Goal: Task Accomplishment & Management: Complete application form

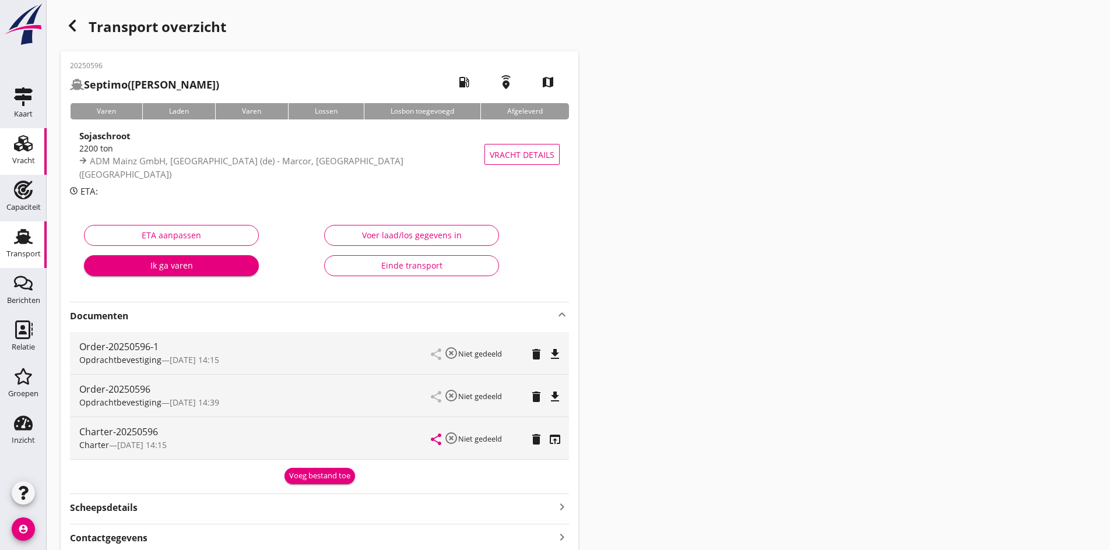
click at [36, 148] on div "Vracht" at bounding box center [23, 143] width 28 height 19
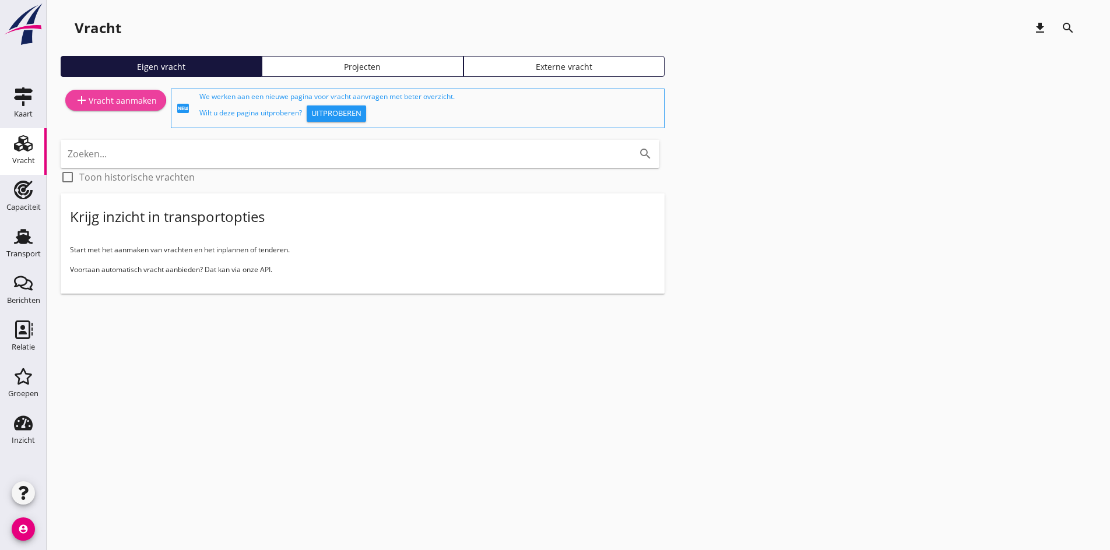
click at [111, 93] on link "add Vracht aanmaken" at bounding box center [115, 100] width 101 height 21
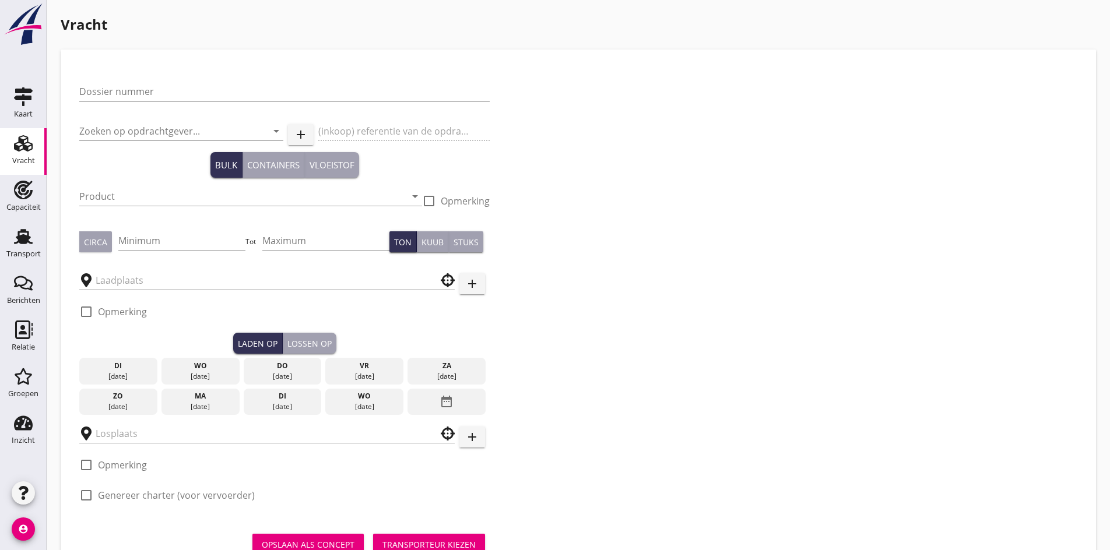
click at [129, 87] on input "Dossier nummer" at bounding box center [284, 91] width 411 height 19
click at [135, 94] on input "20250" at bounding box center [284, 91] width 411 height 19
type input "20250605"
click at [132, 120] on div "Zoeken op opdrachtgever... arrow_drop_down" at bounding box center [181, 133] width 204 height 37
click at [131, 129] on input "Zoeken op opdrachtgever..." at bounding box center [164, 131] width 171 height 19
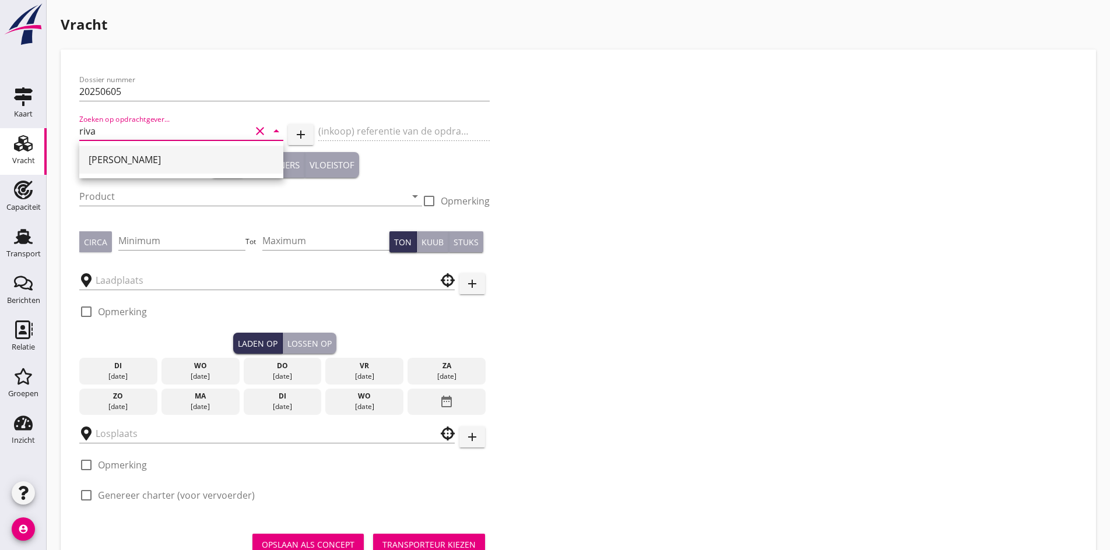
click at [103, 155] on div "[PERSON_NAME]" at bounding box center [181, 160] width 185 height 14
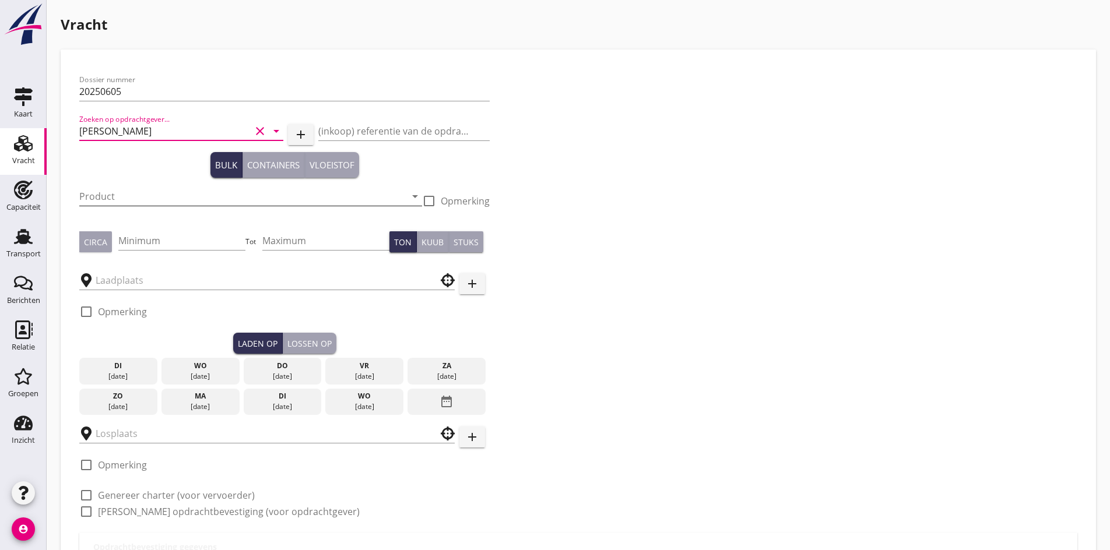
type input "[PERSON_NAME]"
click at [119, 198] on input "Product" at bounding box center [242, 196] width 327 height 19
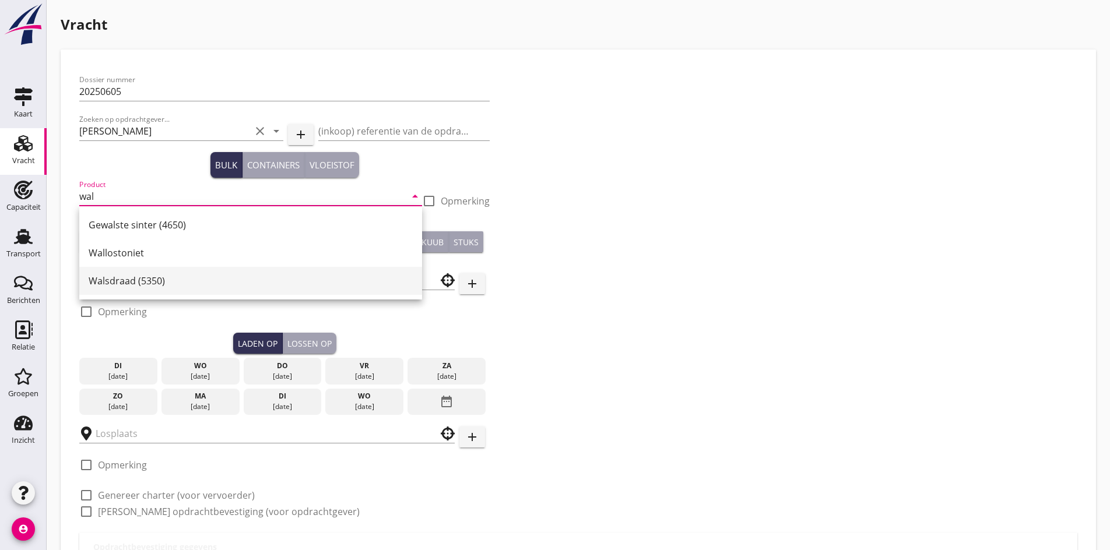
click at [123, 287] on div "Walsdraad (5350)" at bounding box center [251, 281] width 324 height 14
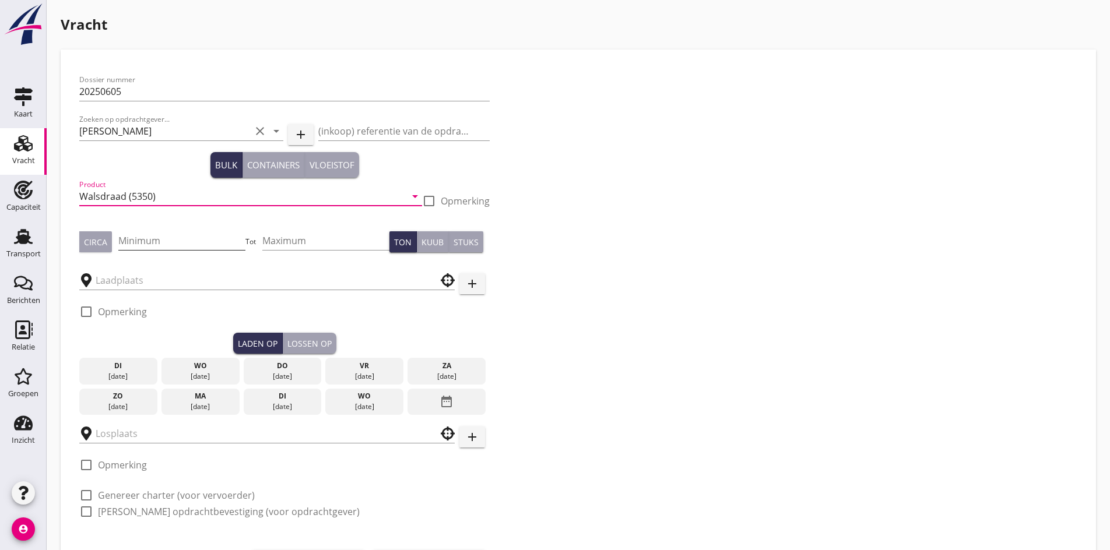
type input "Walsdraad (5350)"
click at [150, 244] on input "Minimum" at bounding box center [182, 241] width 128 height 19
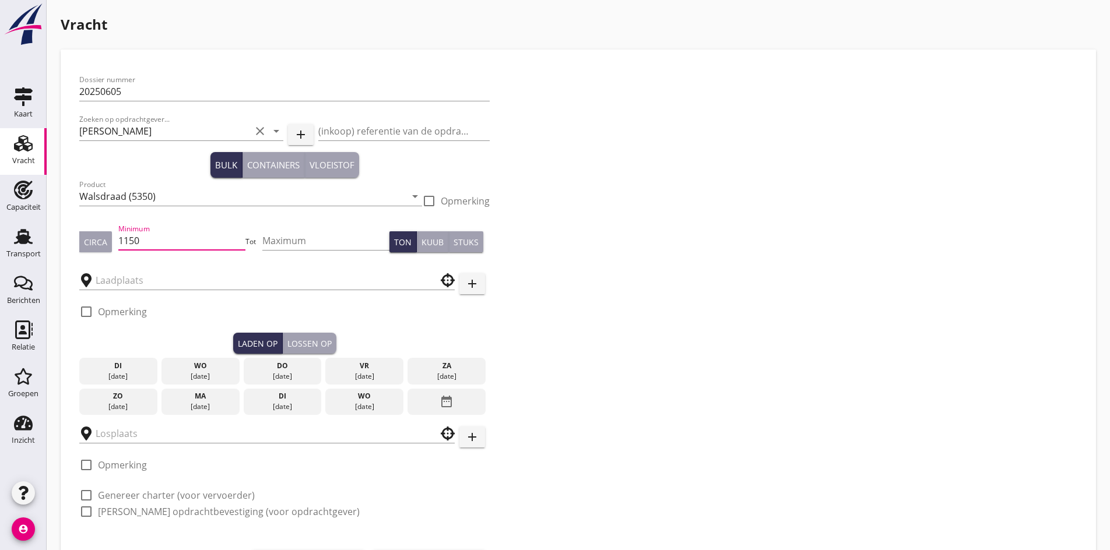
type input "1150"
click at [108, 242] on button "Circa" at bounding box center [95, 242] width 33 height 21
click at [113, 280] on input "text" at bounding box center [259, 280] width 327 height 19
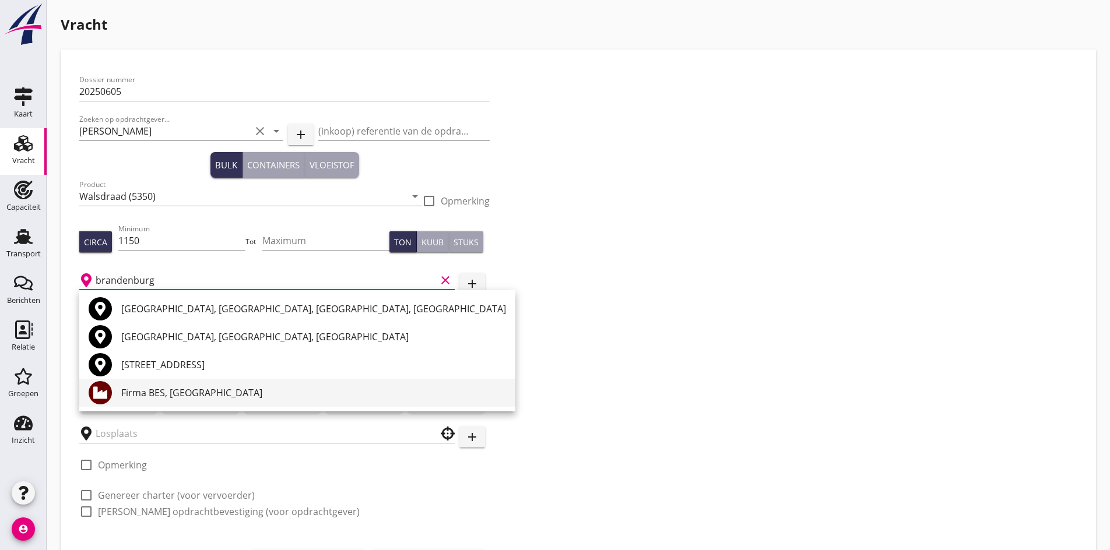
click at [198, 384] on div "Firma BES, [GEOGRAPHIC_DATA]" at bounding box center [313, 393] width 385 height 28
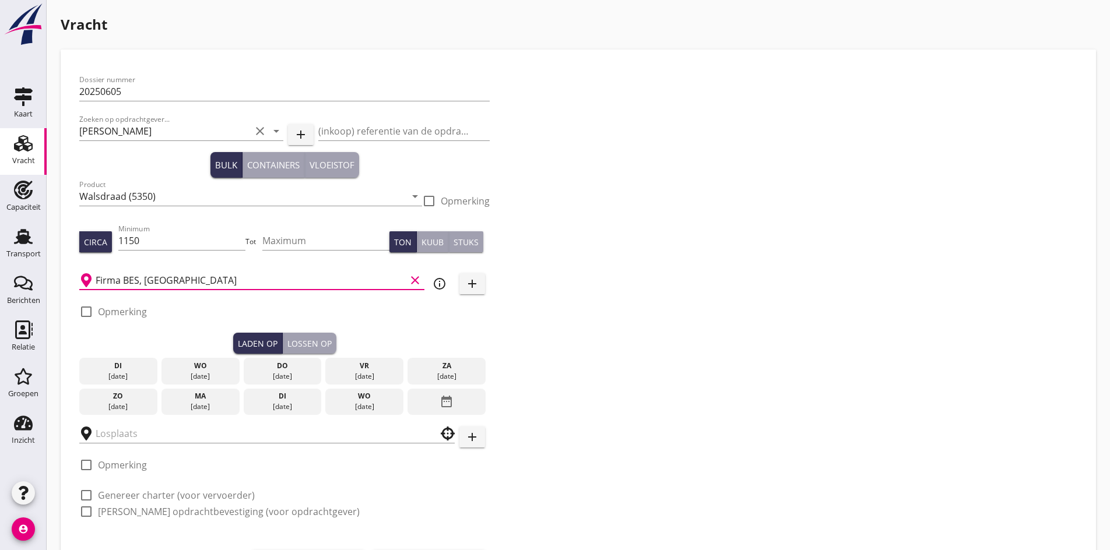
type input "Firma BES, [GEOGRAPHIC_DATA]"
click at [443, 409] on icon "date_range" at bounding box center [447, 401] width 14 height 21
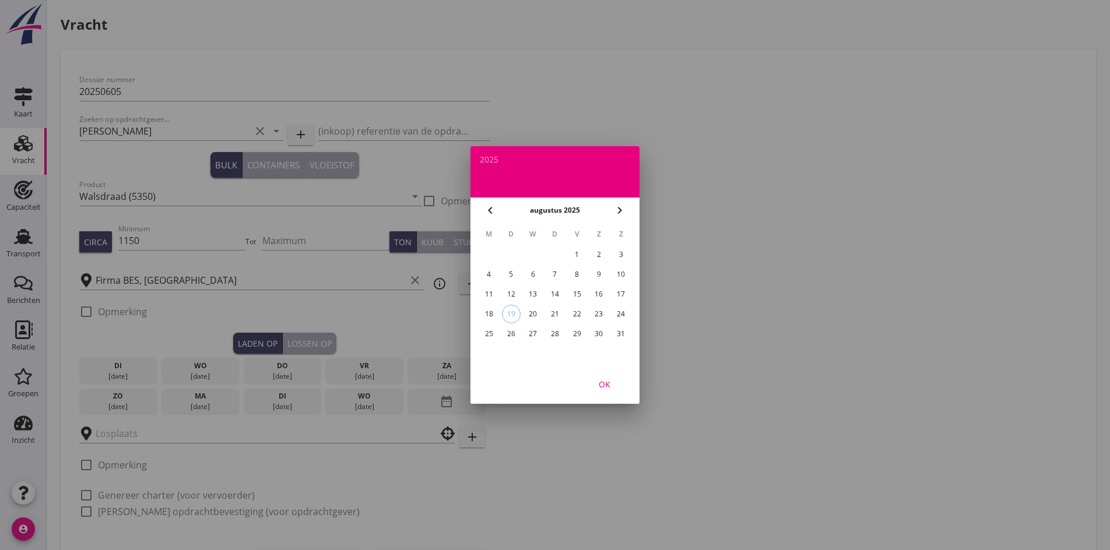
click at [597, 332] on div "30" at bounding box center [599, 334] width 19 height 19
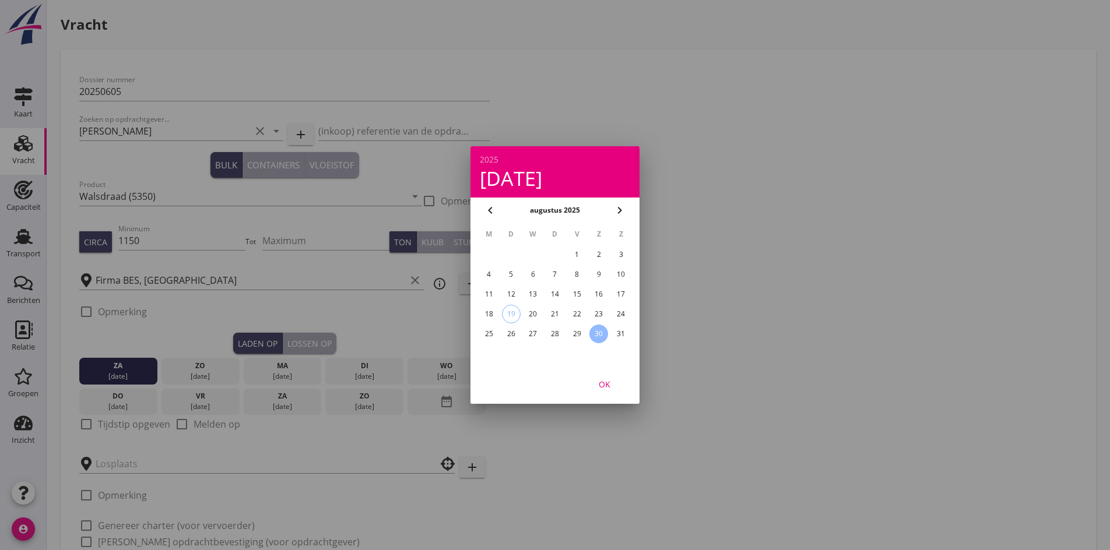
click at [610, 389] on div "OK" at bounding box center [604, 384] width 33 height 12
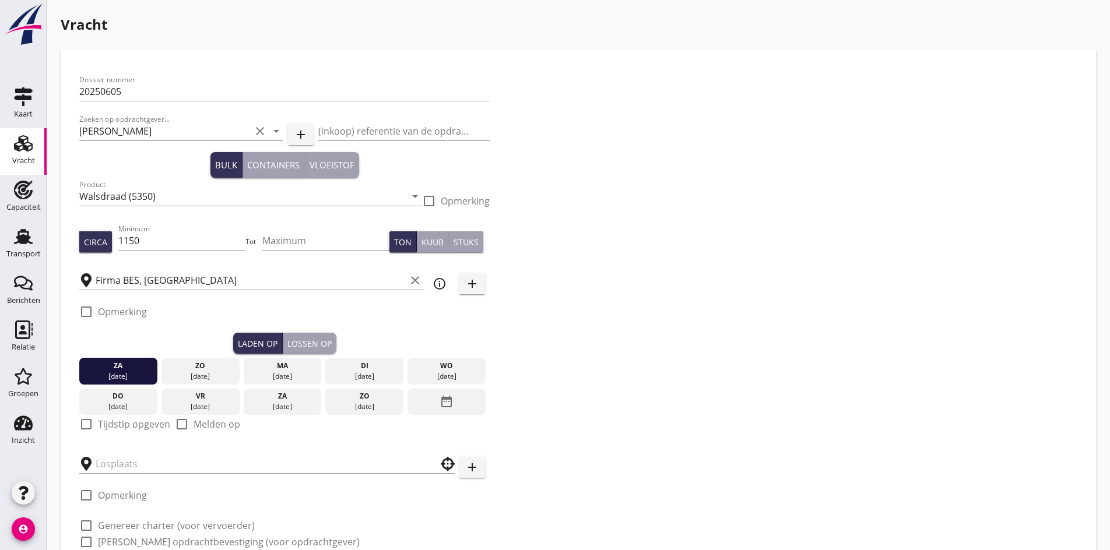
click at [87, 426] on div at bounding box center [86, 425] width 20 height 20
checkbox input "true"
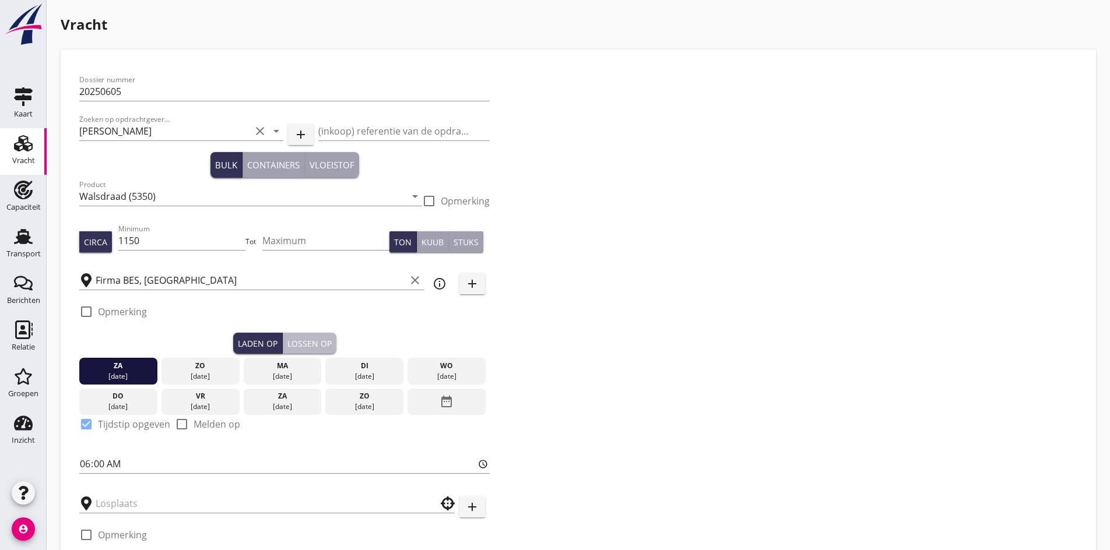
click at [318, 336] on button "Lossen op" at bounding box center [310, 343] width 54 height 21
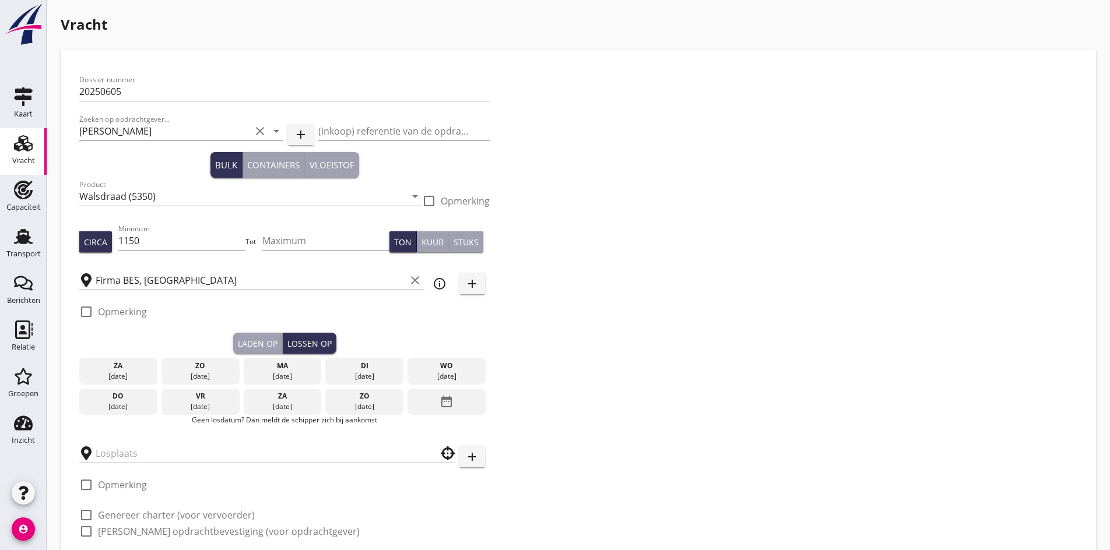
click at [456, 405] on div "date_range" at bounding box center [447, 402] width 78 height 27
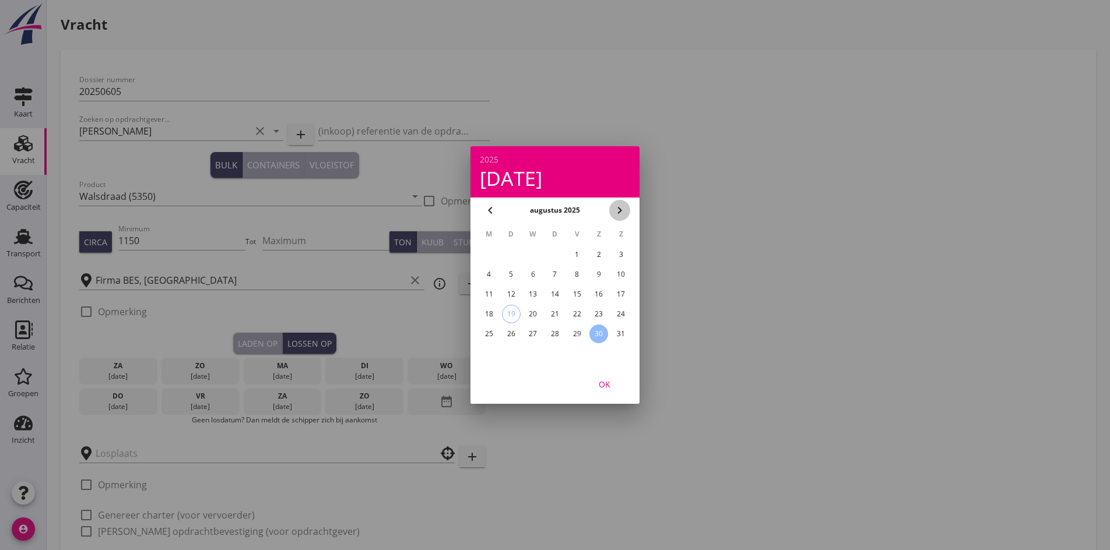
click at [627, 211] on div "chevron_right" at bounding box center [619, 211] width 21 height 14
click at [513, 271] on div "9" at bounding box center [511, 274] width 19 height 19
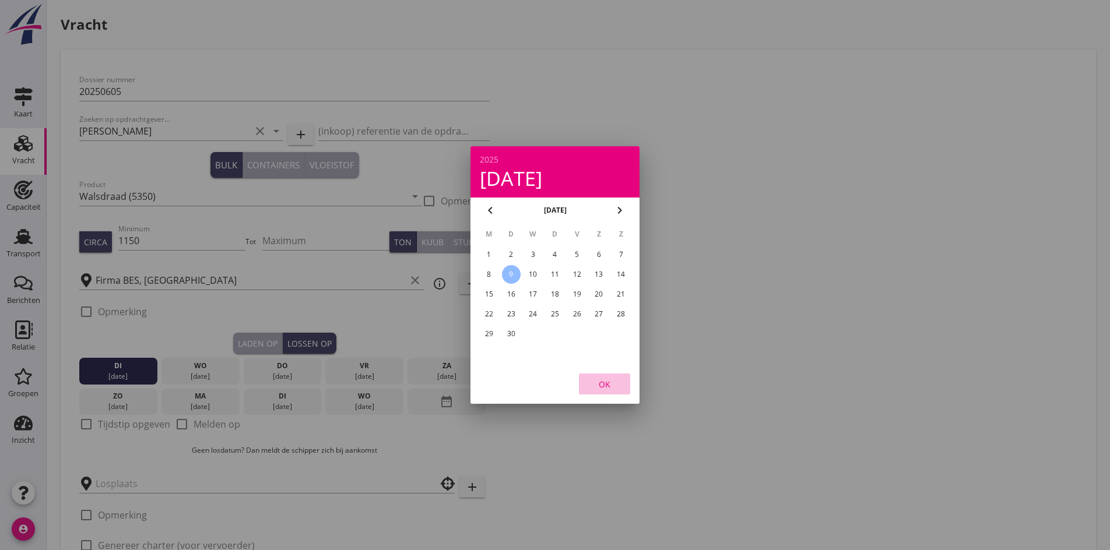
click at [599, 385] on div "OK" at bounding box center [604, 384] width 33 height 12
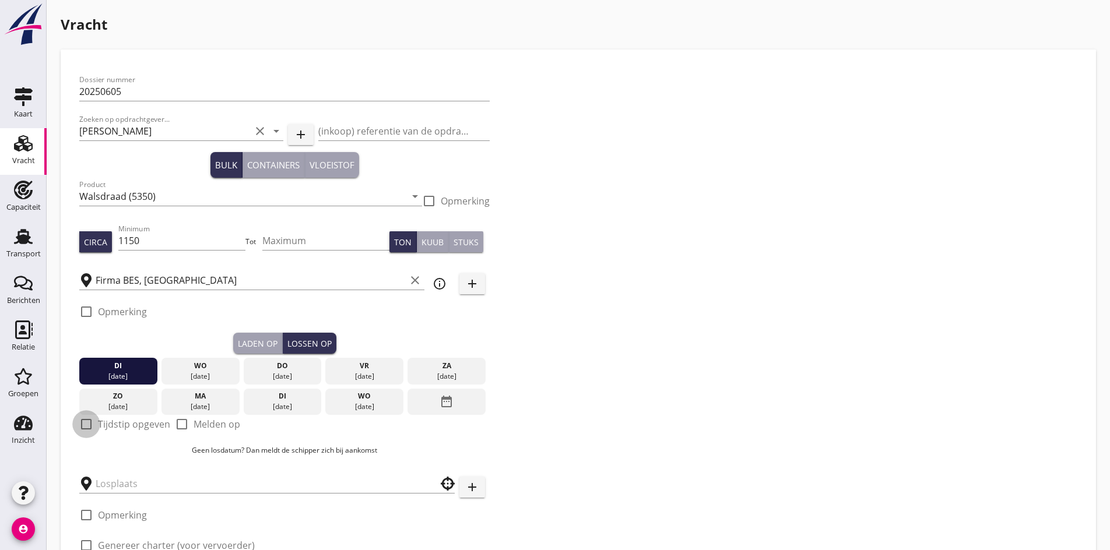
click at [87, 421] on div at bounding box center [86, 425] width 20 height 20
checkbox input "true"
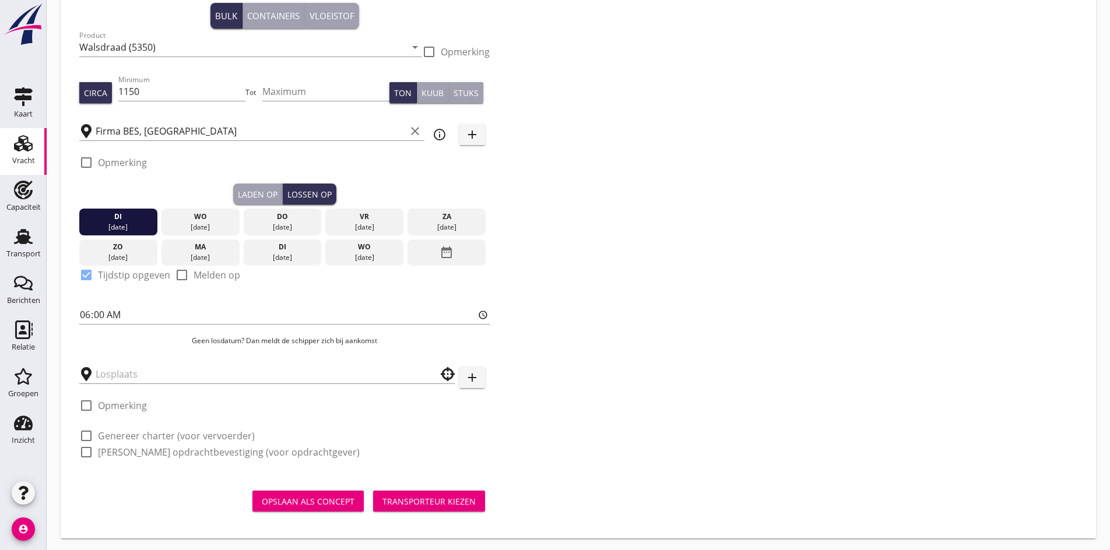
scroll to position [152, 0]
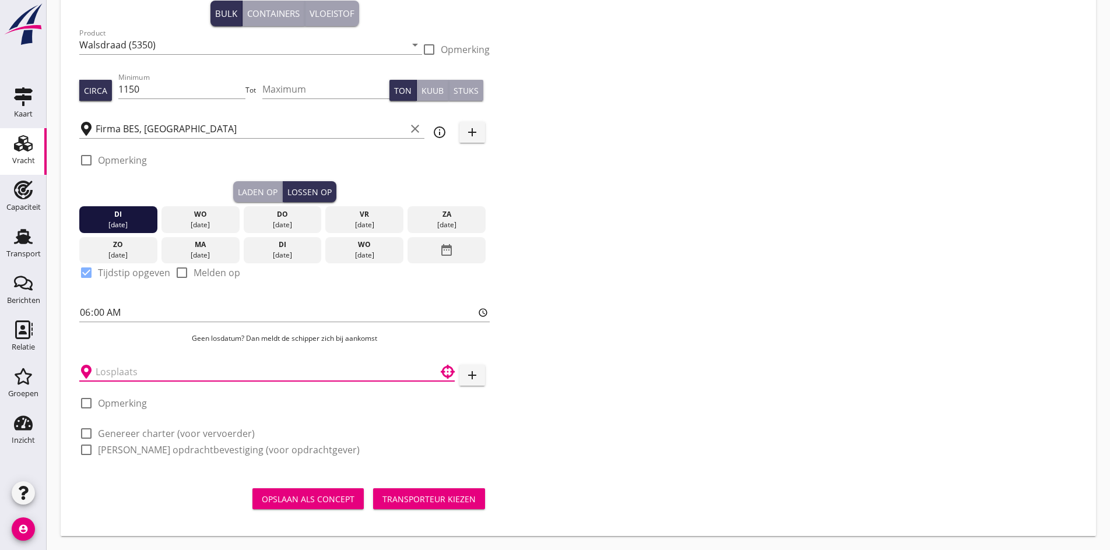
click at [133, 380] on input "text" at bounding box center [259, 372] width 327 height 19
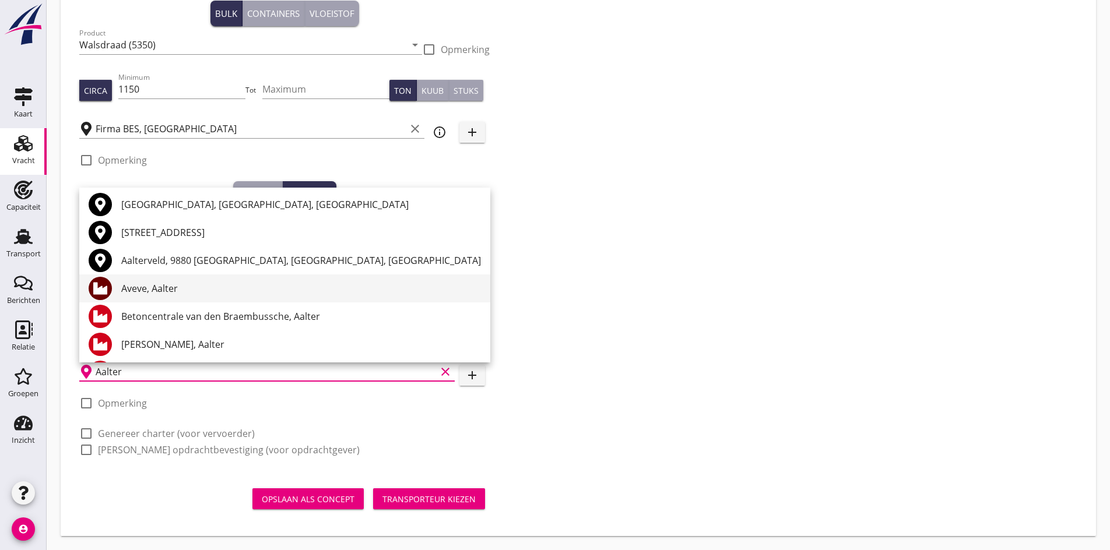
scroll to position [0, 0]
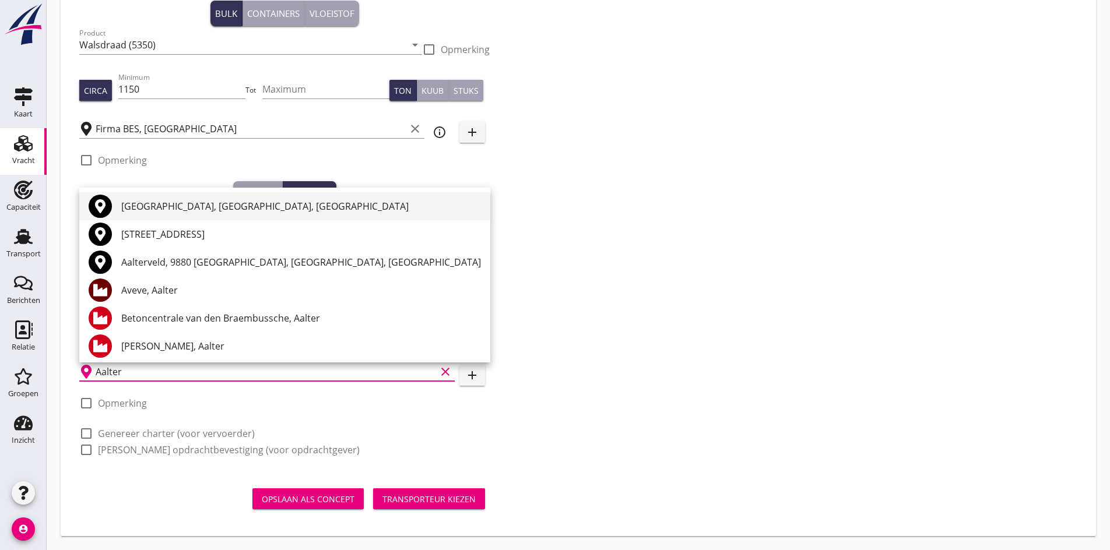
click at [129, 206] on div "[GEOGRAPHIC_DATA], [GEOGRAPHIC_DATA], [GEOGRAPHIC_DATA]" at bounding box center [301, 206] width 360 height 14
type input "[GEOGRAPHIC_DATA], [GEOGRAPHIC_DATA], [GEOGRAPHIC_DATA]"
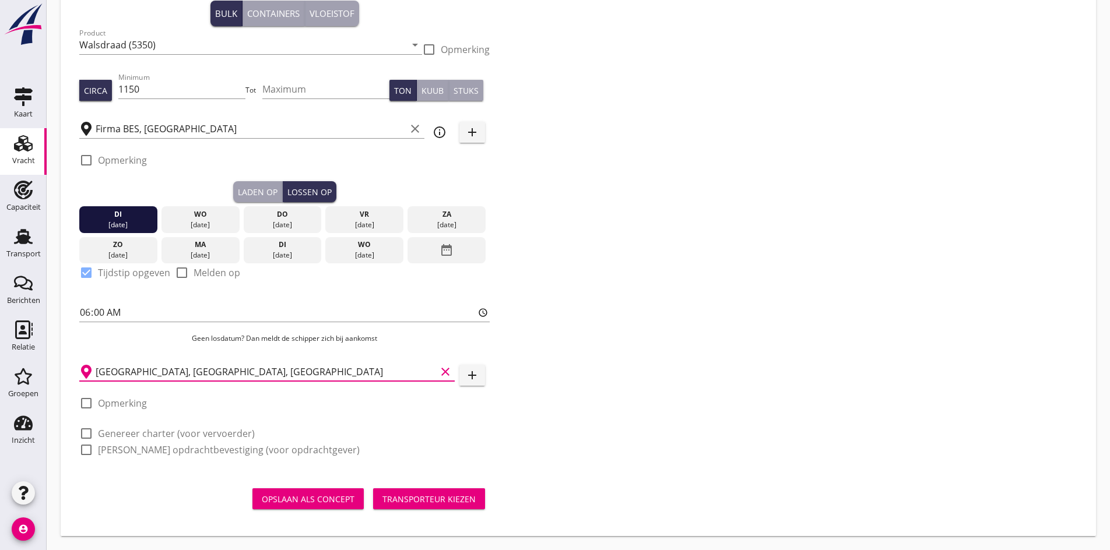
click at [90, 434] on div at bounding box center [86, 434] width 20 height 20
checkbox input "true"
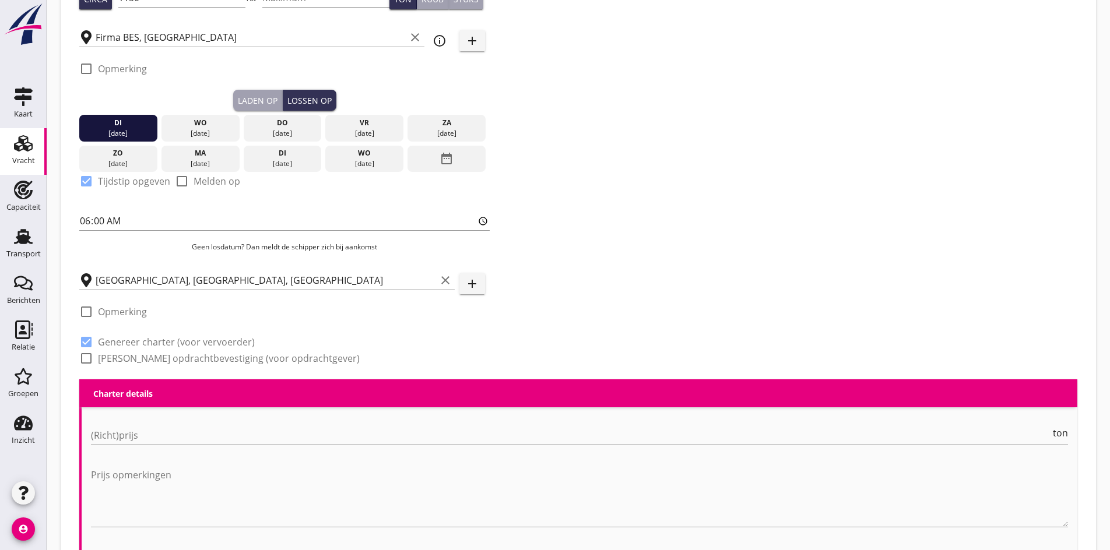
scroll to position [245, 0]
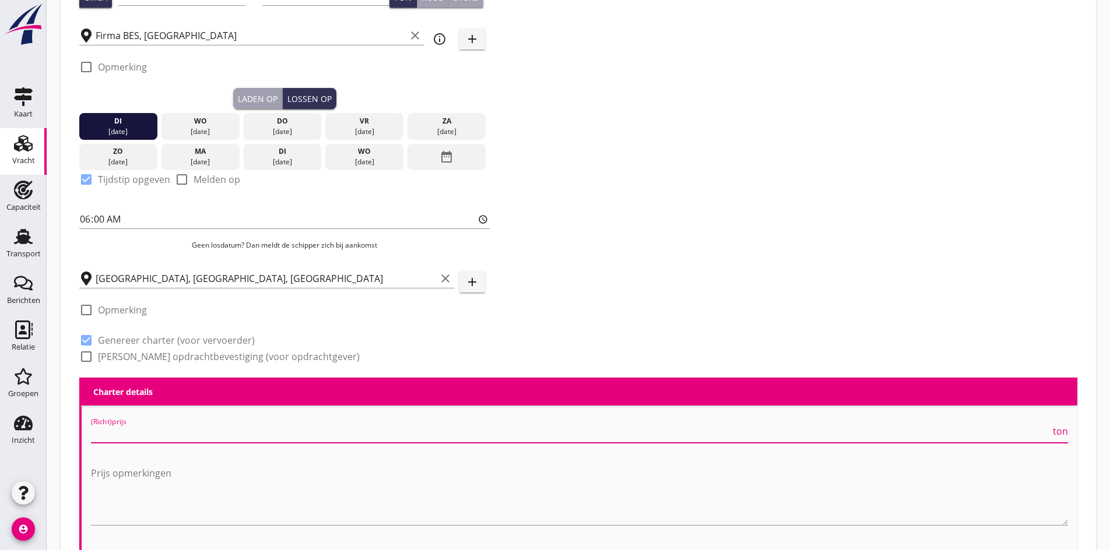
click at [99, 432] on input "(Richt)prijs" at bounding box center [571, 434] width 960 height 19
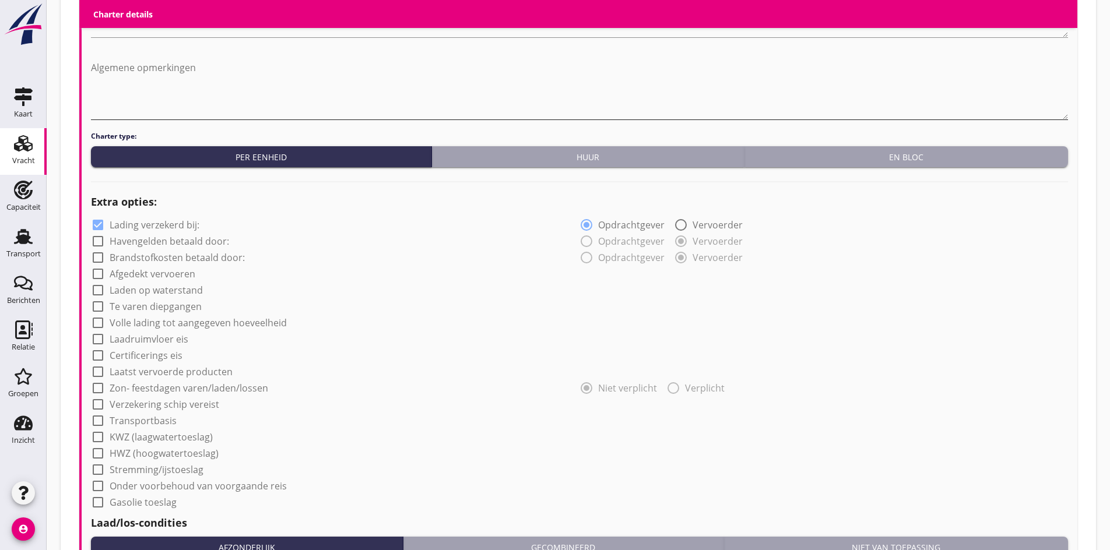
scroll to position [770, 0]
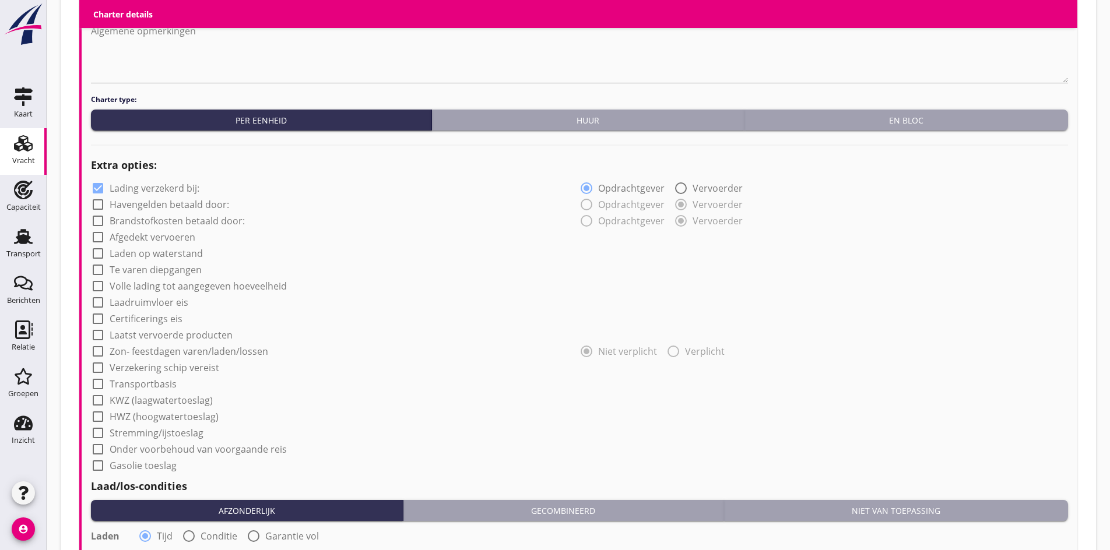
type input "25"
click at [96, 255] on div at bounding box center [98, 254] width 20 height 20
checkbox input "true"
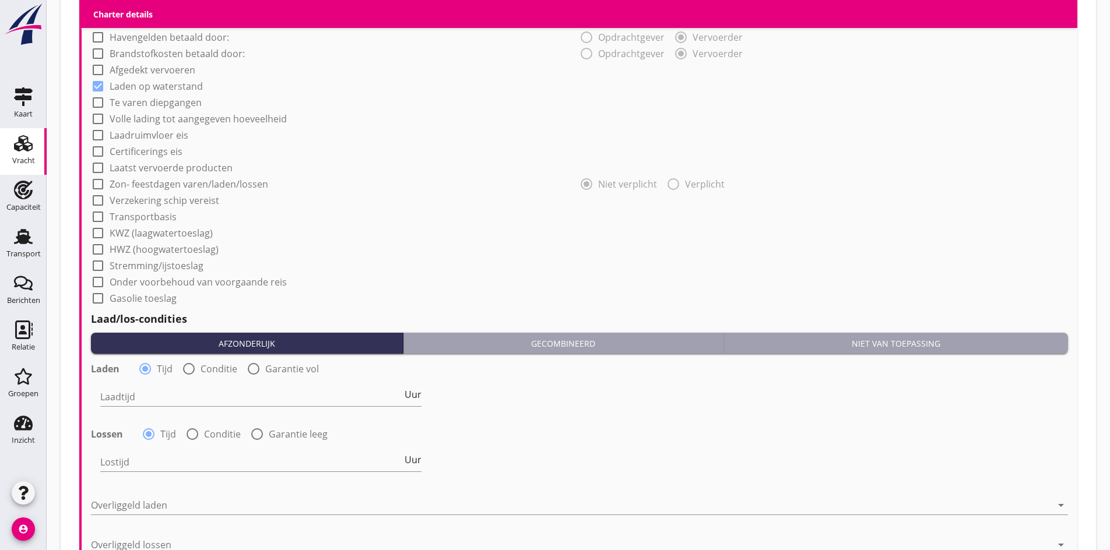
scroll to position [1003, 0]
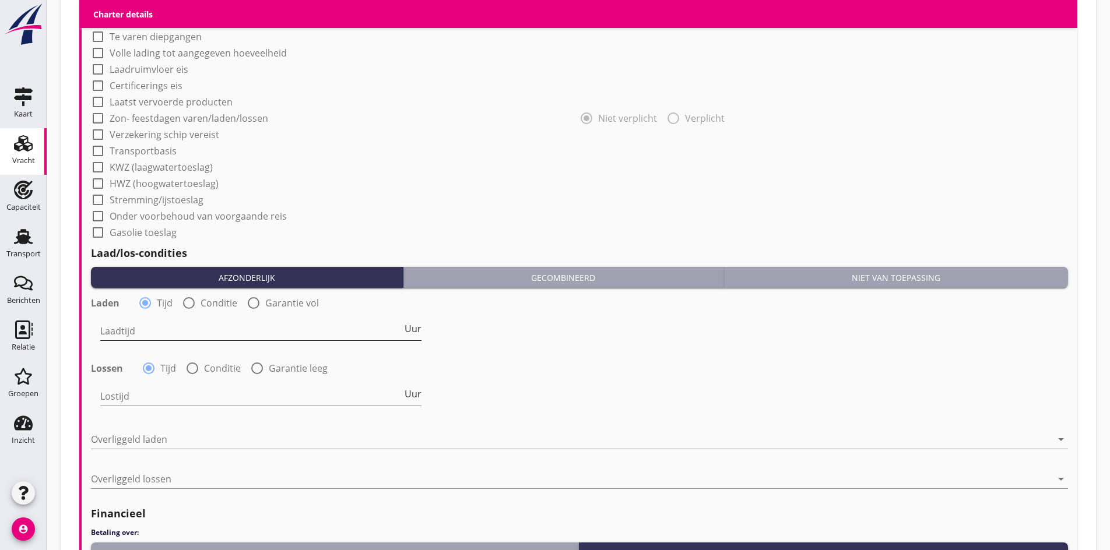
click at [232, 332] on input "Laadtijd" at bounding box center [251, 331] width 302 height 19
type input "48"
click at [125, 402] on input "Lostijd" at bounding box center [251, 396] width 302 height 19
type input "24"
click at [119, 436] on div at bounding box center [571, 439] width 961 height 19
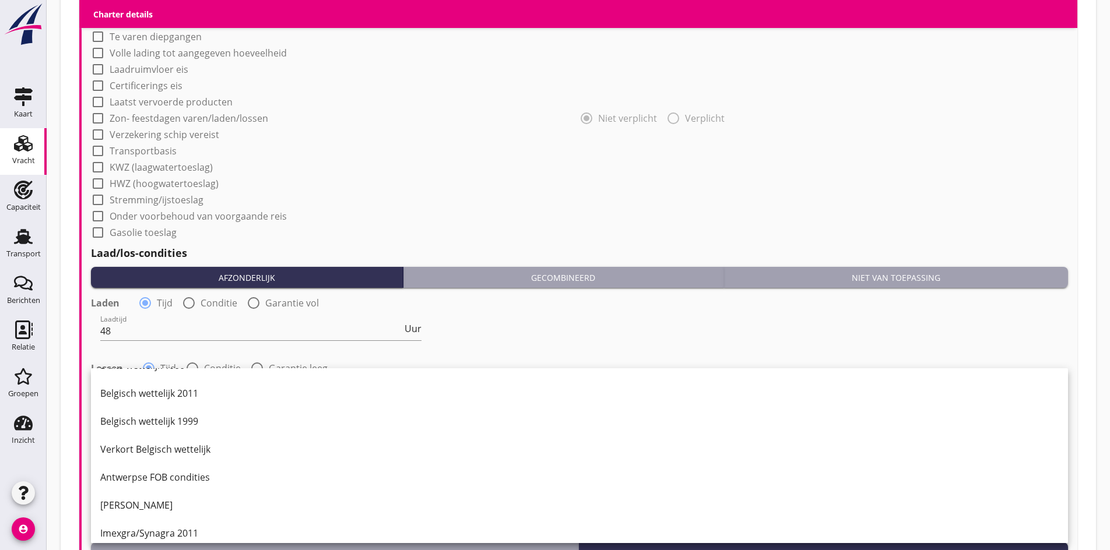
scroll to position [117, 0]
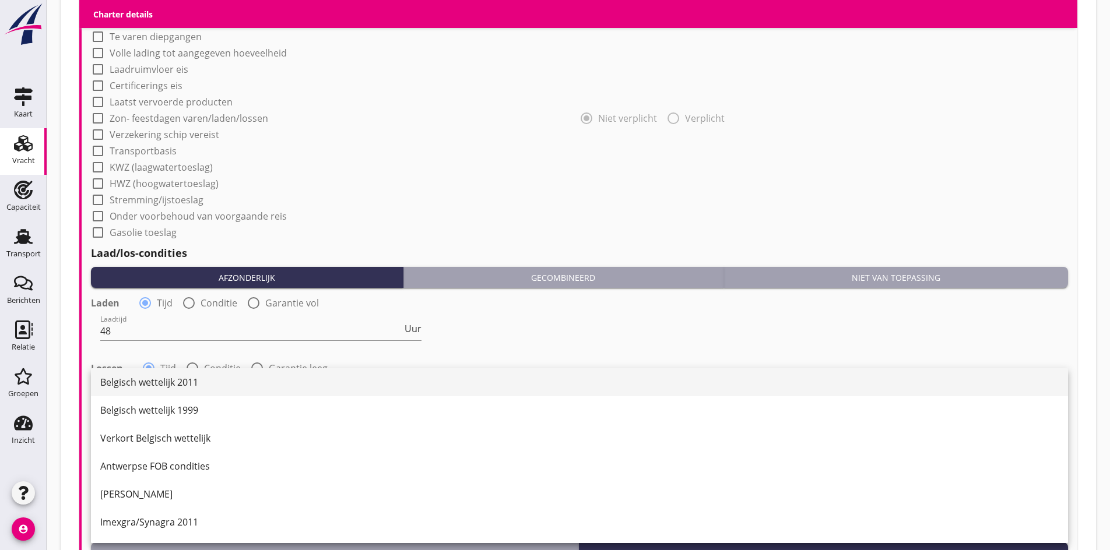
click at [128, 381] on div "Belgisch wettelijk 2011" at bounding box center [579, 383] width 959 height 14
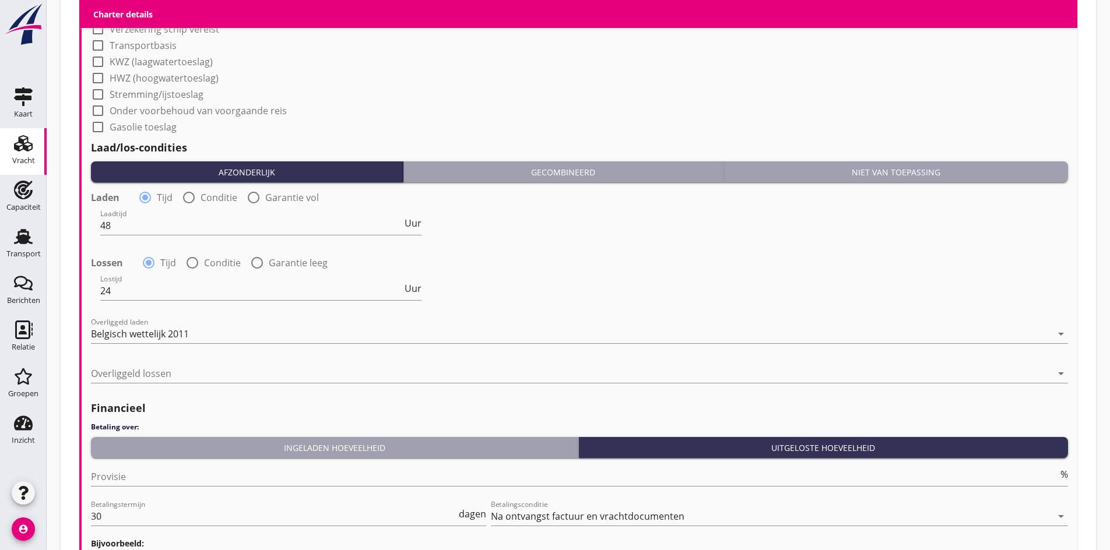
scroll to position [1120, 0]
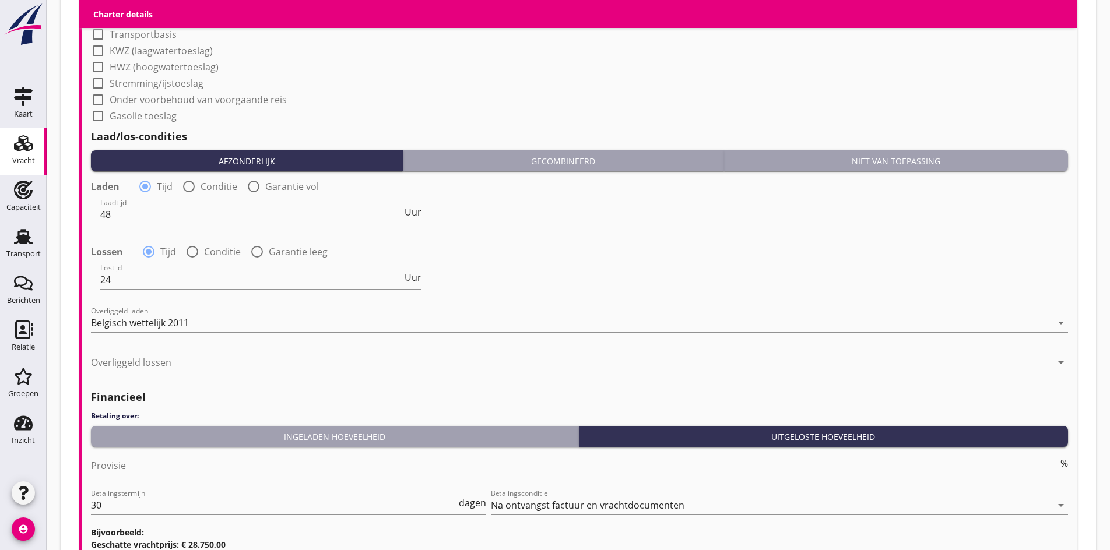
click at [119, 355] on div at bounding box center [571, 362] width 961 height 19
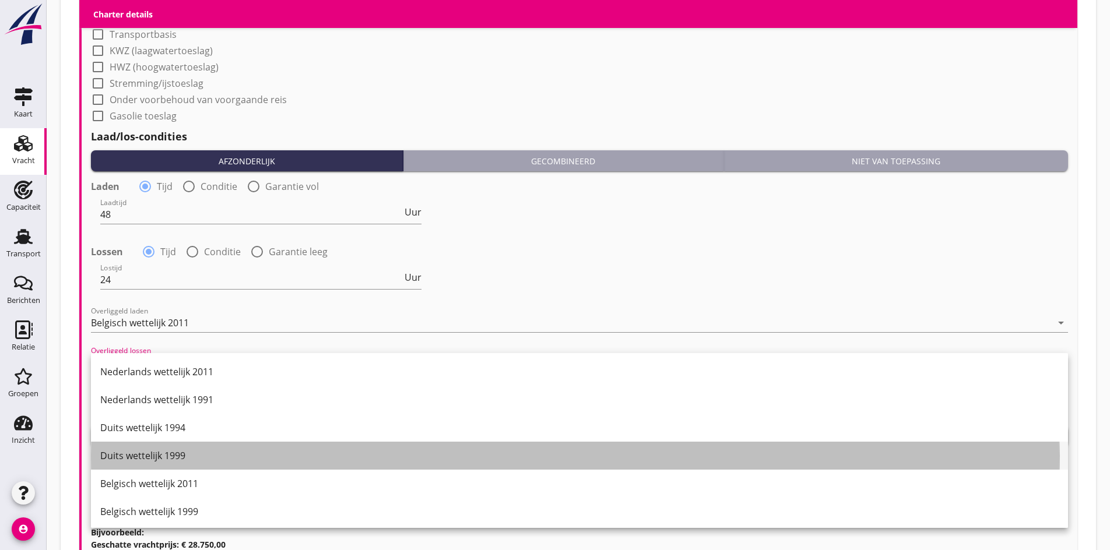
click at [124, 451] on div "Duits wettelijk 1999" at bounding box center [579, 456] width 959 height 14
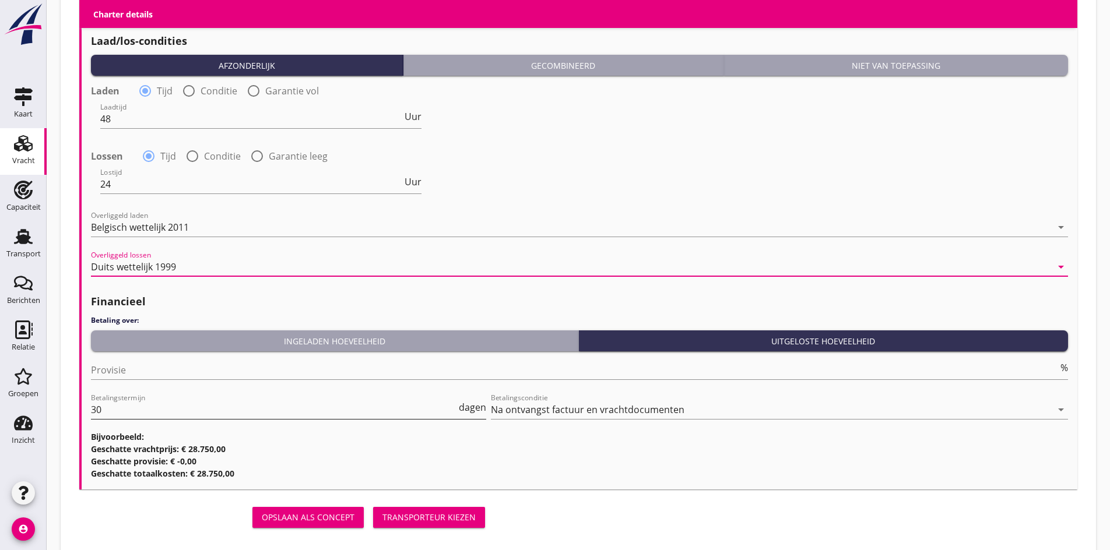
scroll to position [1234, 0]
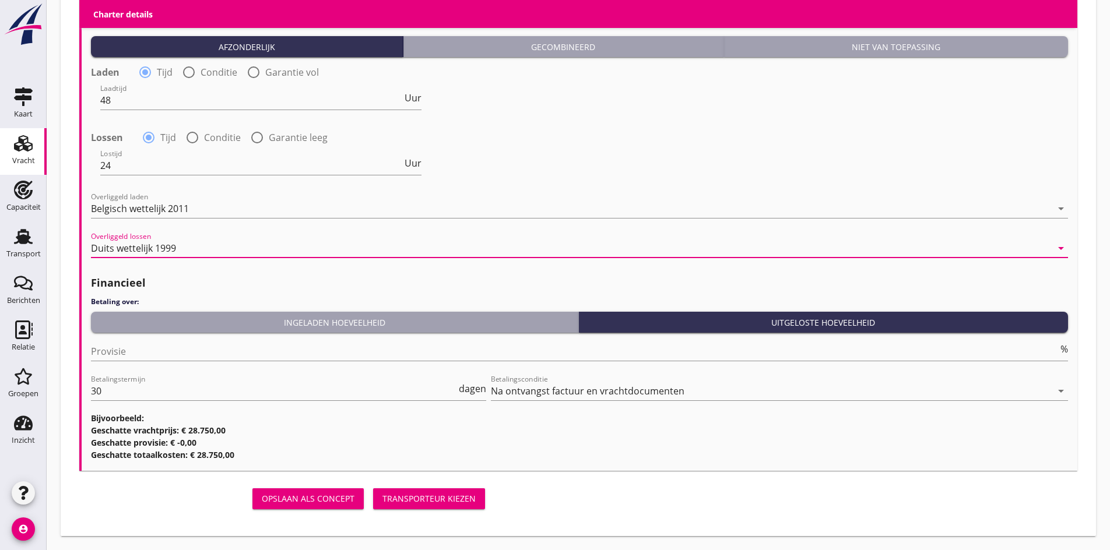
drag, startPoint x: 114, startPoint y: 374, endPoint x: 114, endPoint y: 363, distance: 11.1
click at [114, 372] on div "Financieel Betaling over: Ingeladen hoeveelheid Uitgeloste hoeveelheid Provisie…" at bounding box center [579, 365] width 977 height 192
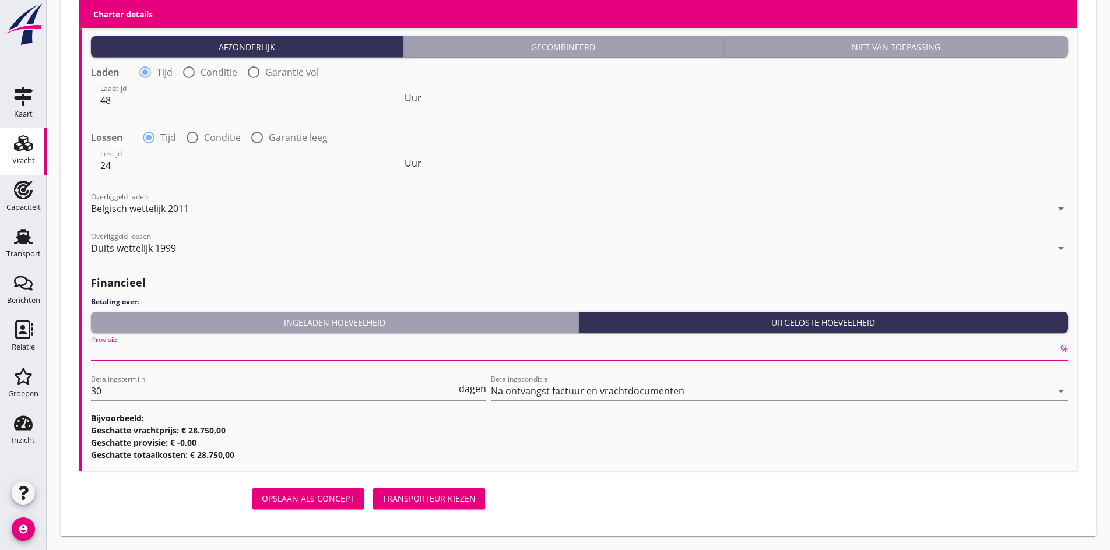
click at [115, 349] on input "Provisie" at bounding box center [574, 351] width 967 height 19
type input "5"
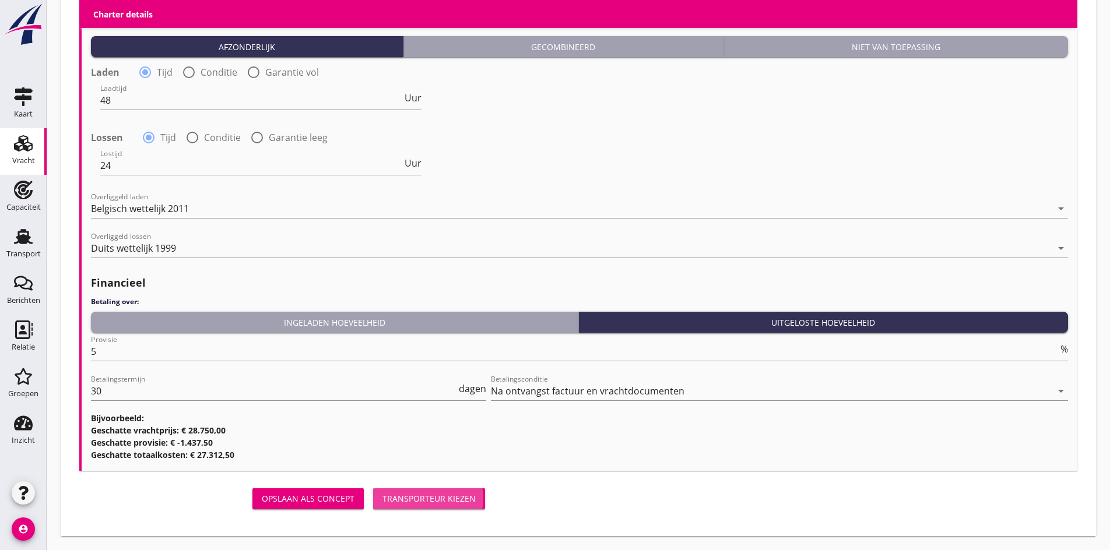
click at [441, 493] on div "Transporteur kiezen" at bounding box center [429, 499] width 93 height 12
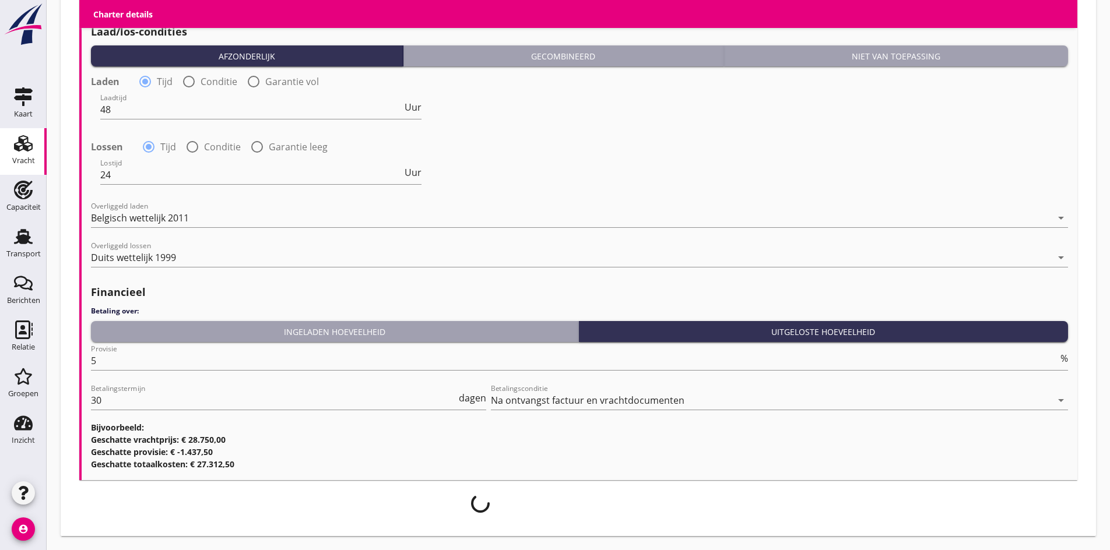
scroll to position [1225, 0]
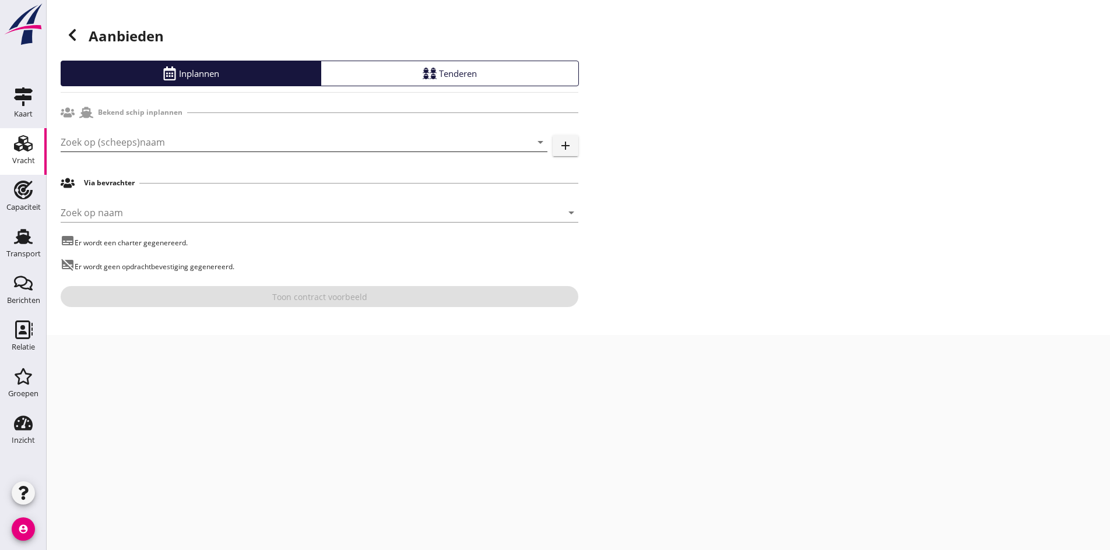
click at [147, 142] on input "Zoek op (scheeps)naam" at bounding box center [288, 142] width 454 height 19
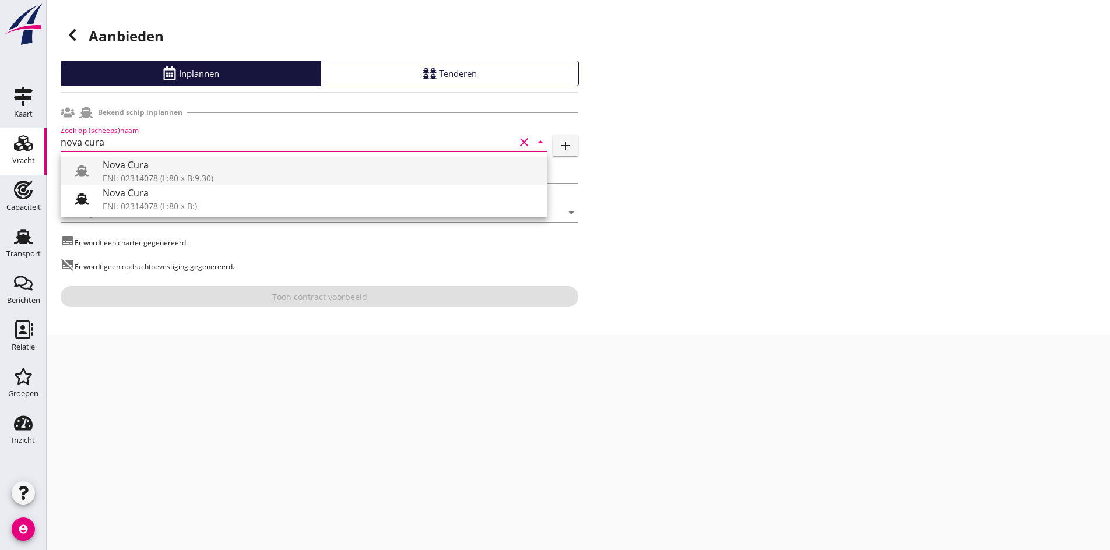
click at [170, 182] on div "ENI: 02314078 (L:80 x B:9.30)" at bounding box center [321, 178] width 436 height 12
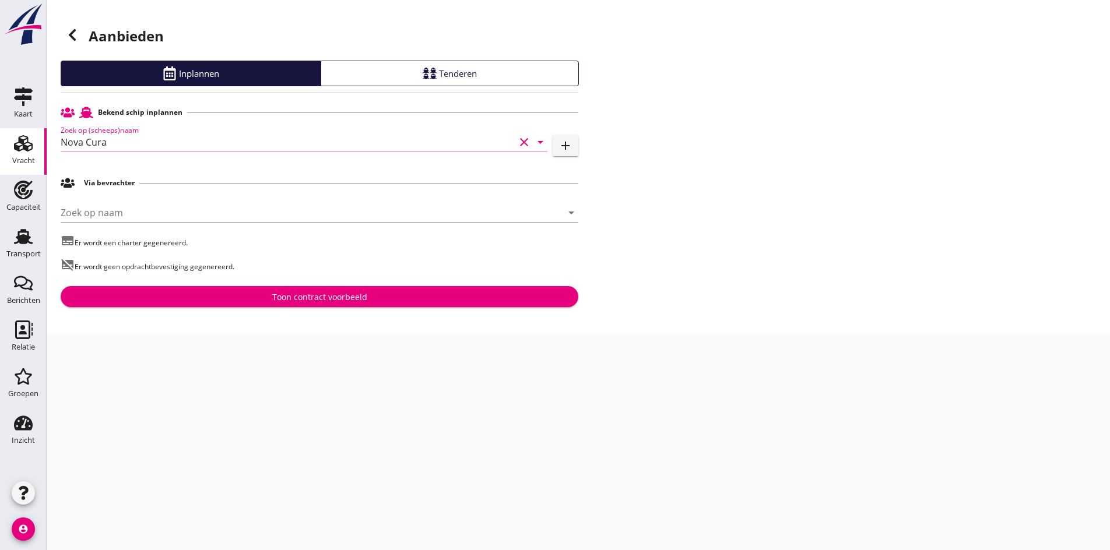
type input "Nova Cura"
click at [259, 286] on div "Bekend schip inplannen Zoek op (scheeps)naam Nova Cura clear arrow_drop_down ad…" at bounding box center [320, 204] width 518 height 206
click at [266, 300] on div "Toon contract voorbeeld" at bounding box center [319, 297] width 499 height 12
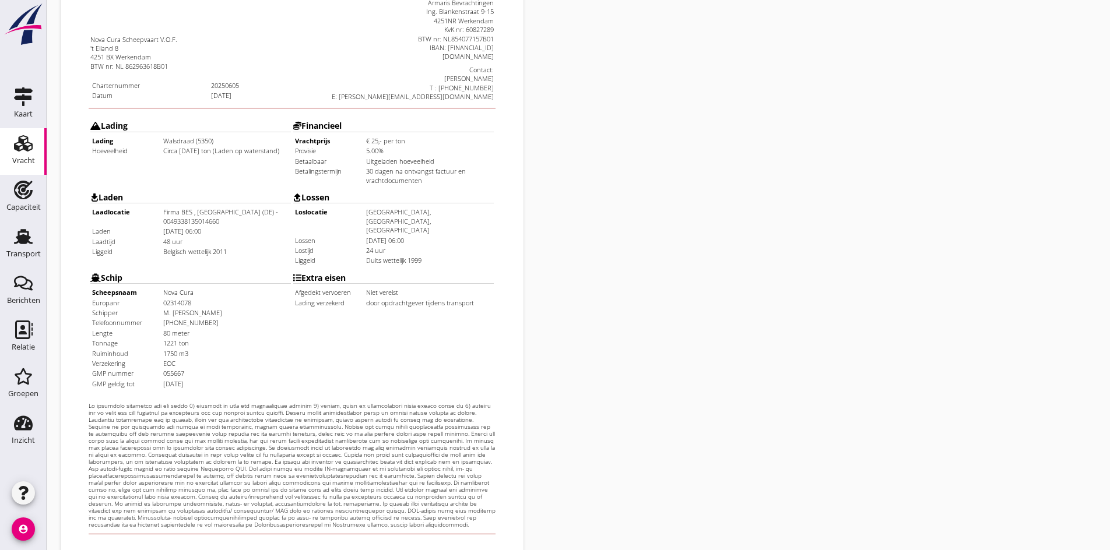
scroll to position [313, 0]
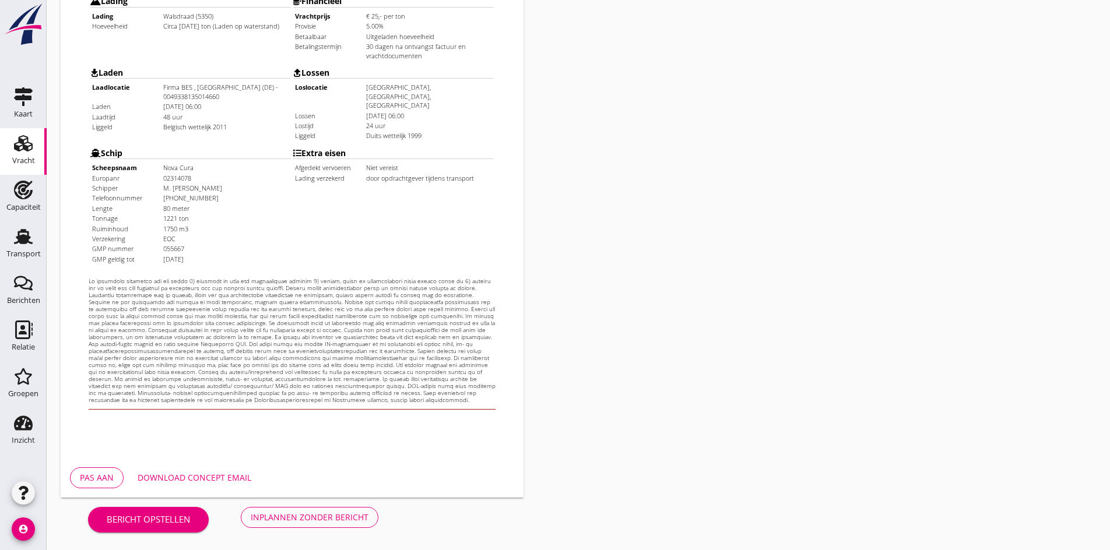
click at [307, 517] on div "Inplannen zonder bericht" at bounding box center [310, 517] width 118 height 12
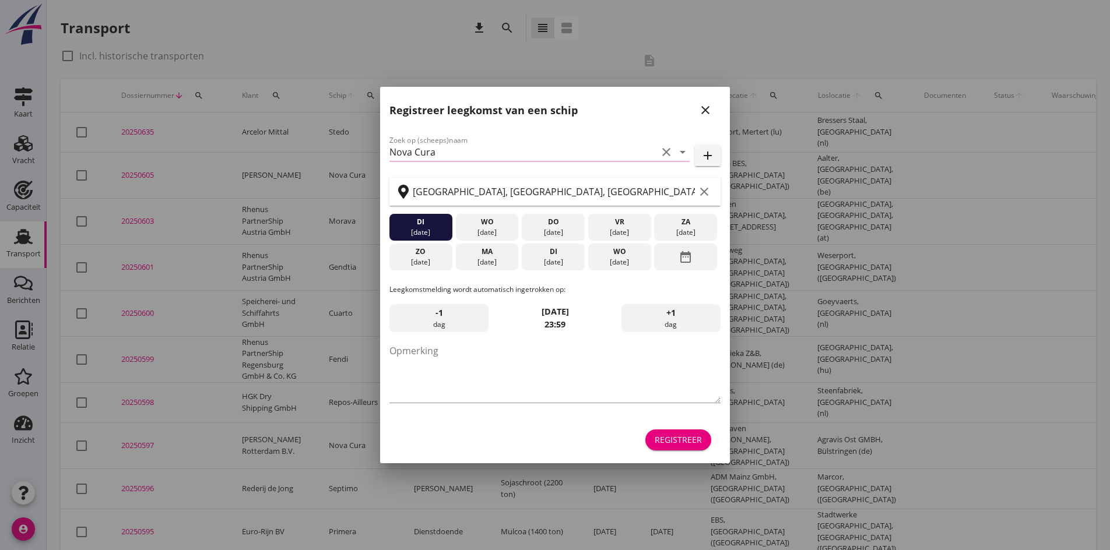
click at [711, 113] on icon "close" at bounding box center [706, 110] width 14 height 14
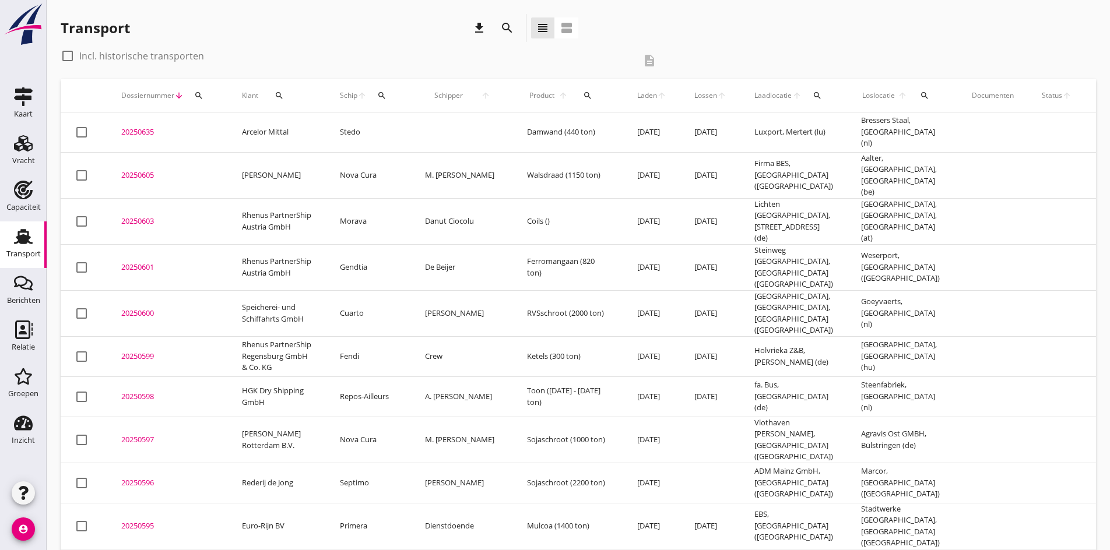
click at [146, 171] on div "20250605" at bounding box center [167, 176] width 93 height 12
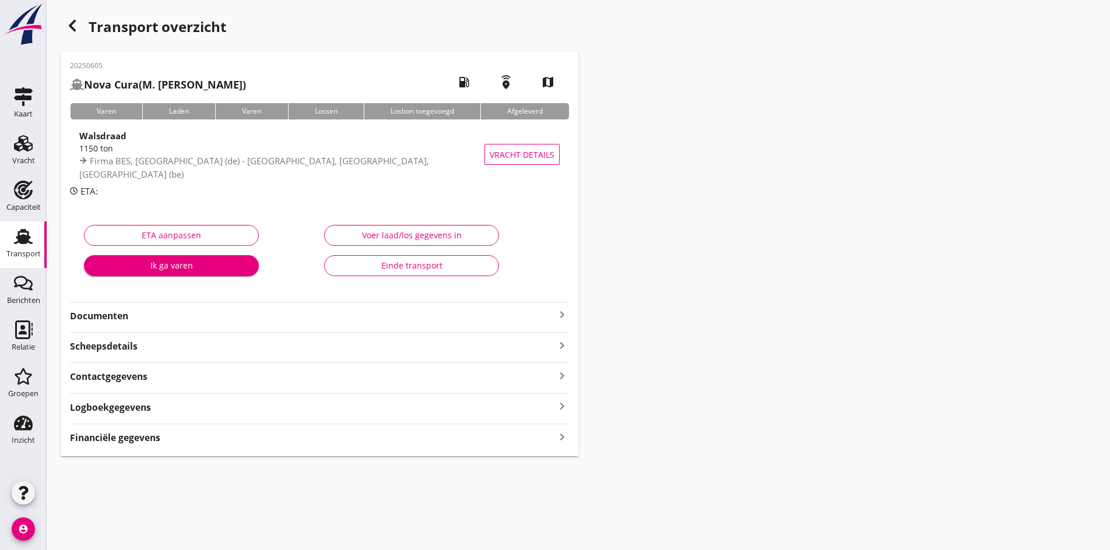
click at [566, 317] on icon "keyboard_arrow_right" at bounding box center [562, 315] width 14 height 14
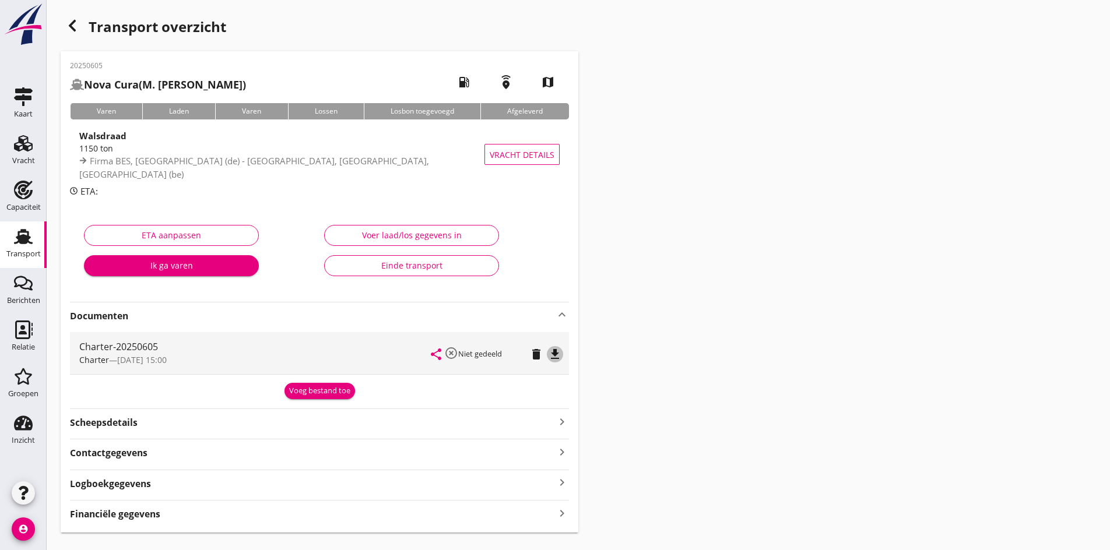
click at [555, 356] on icon "file_download" at bounding box center [555, 355] width 14 height 14
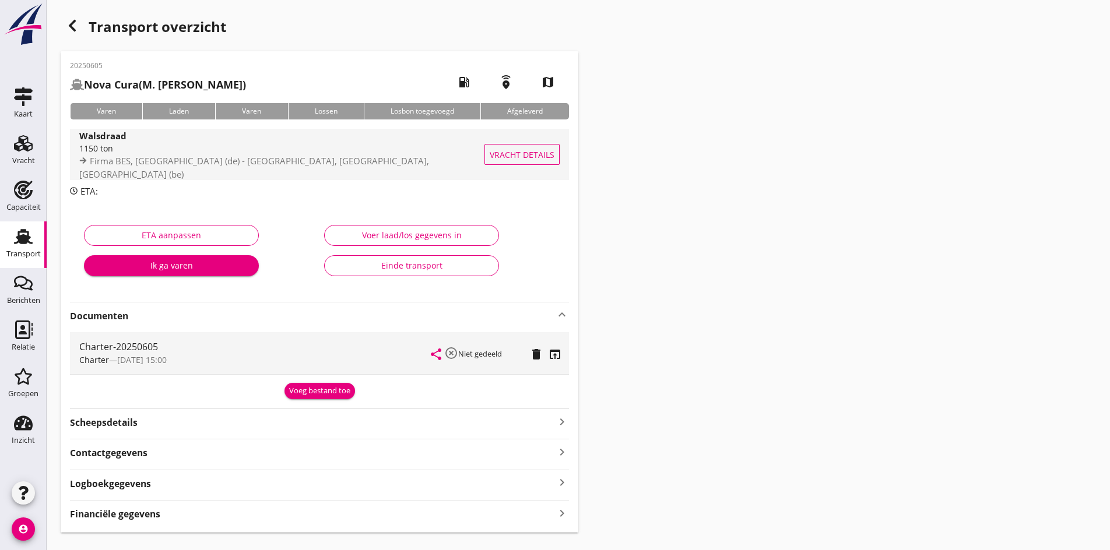
click at [153, 153] on div "1150 ton" at bounding box center [285, 148] width 412 height 12
click at [153, 153] on div "cancel You are impersonating another user. Transport overzicht 20250605 Nova Cu…" at bounding box center [579, 287] width 1064 height 575
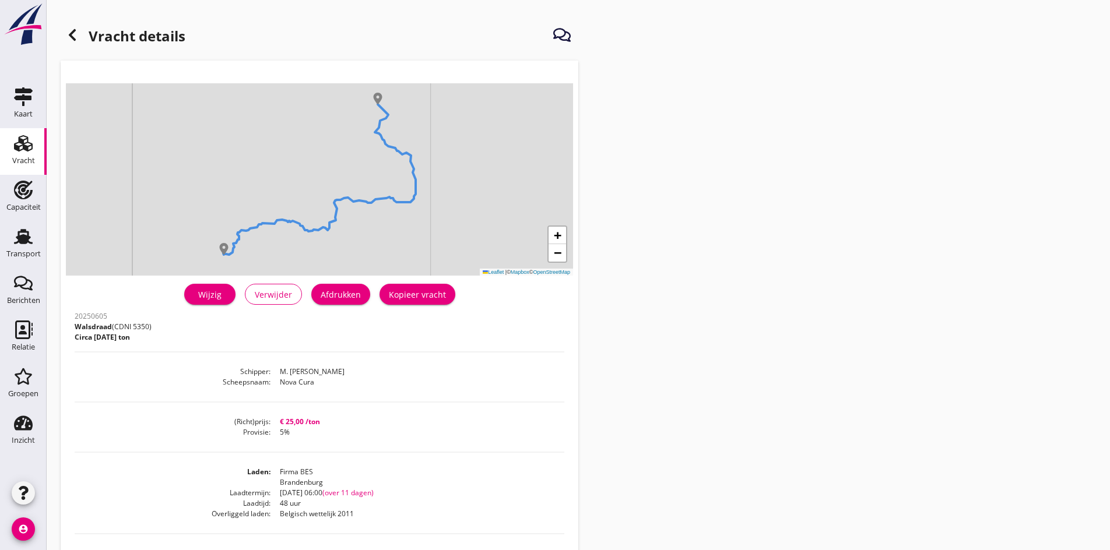
click at [226, 297] on div "Wijzig" at bounding box center [210, 295] width 33 height 12
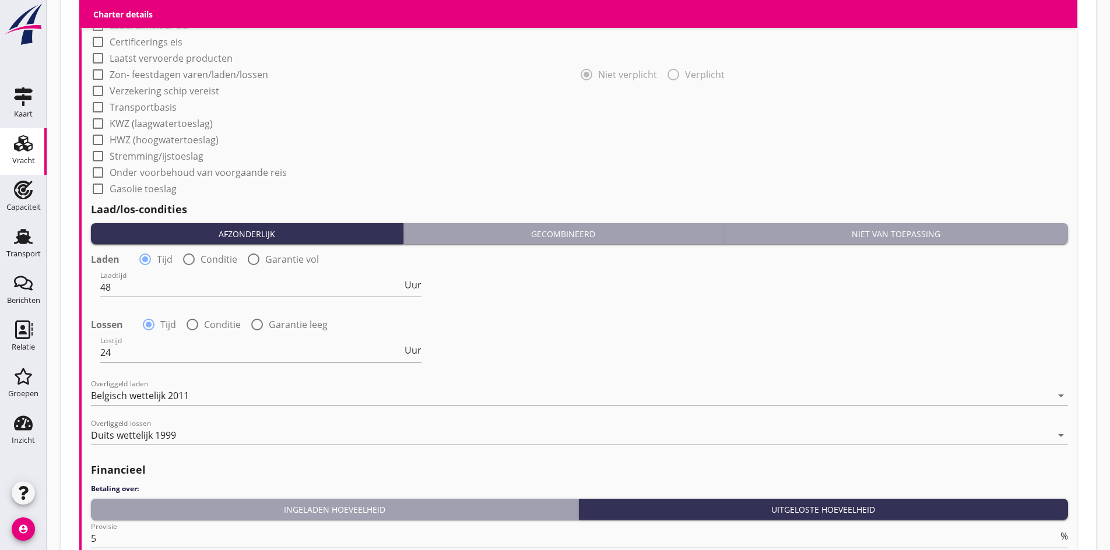
scroll to position [1, 0]
drag, startPoint x: 195, startPoint y: 391, endPoint x: 125, endPoint y: 397, distance: 70.2
click at [125, 397] on div "Belgisch wettelijk 2011" at bounding box center [571, 396] width 961 height 19
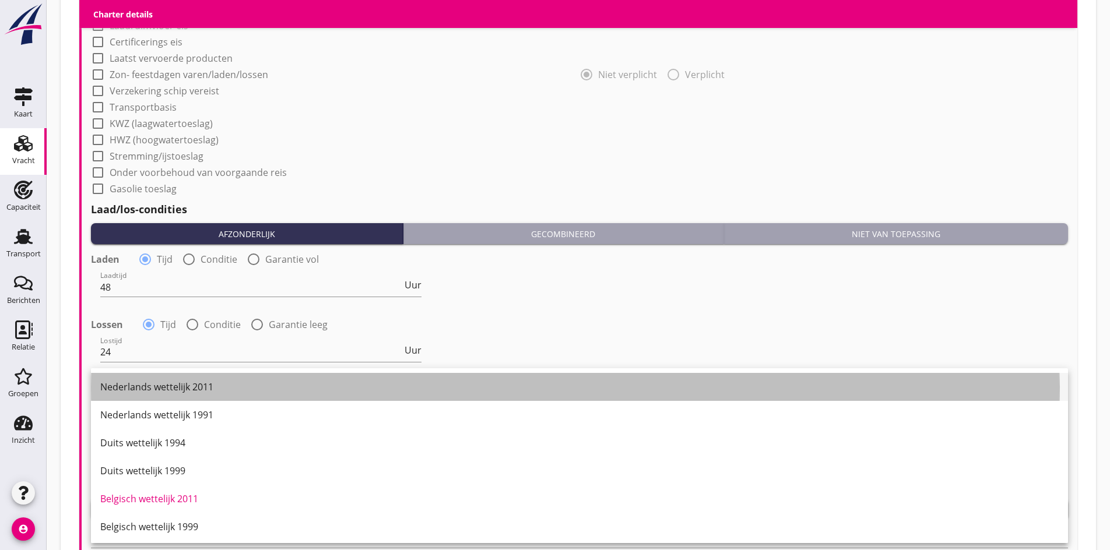
click at [187, 396] on div "Nederlands wettelijk 2011" at bounding box center [579, 387] width 959 height 28
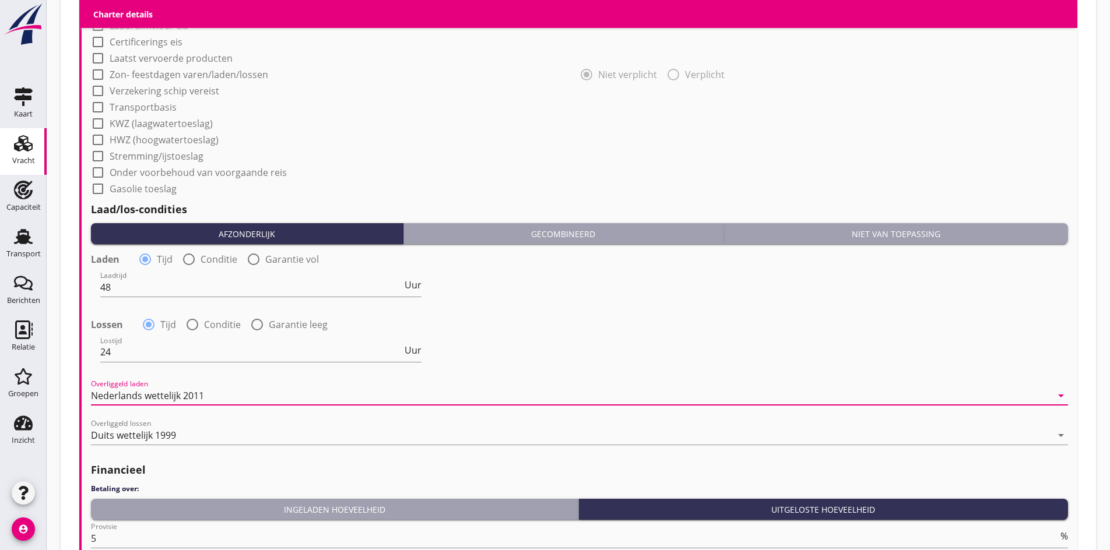
click at [198, 391] on div "Nederlands wettelijk 2011" at bounding box center [147, 396] width 113 height 10
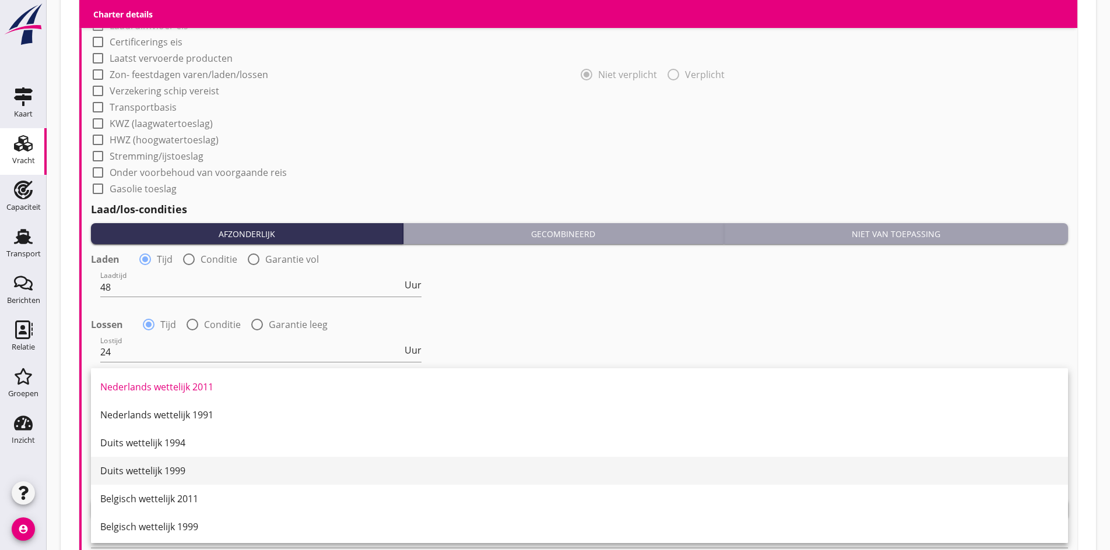
click at [148, 479] on div "Duits wettelijk 1999" at bounding box center [579, 471] width 959 height 28
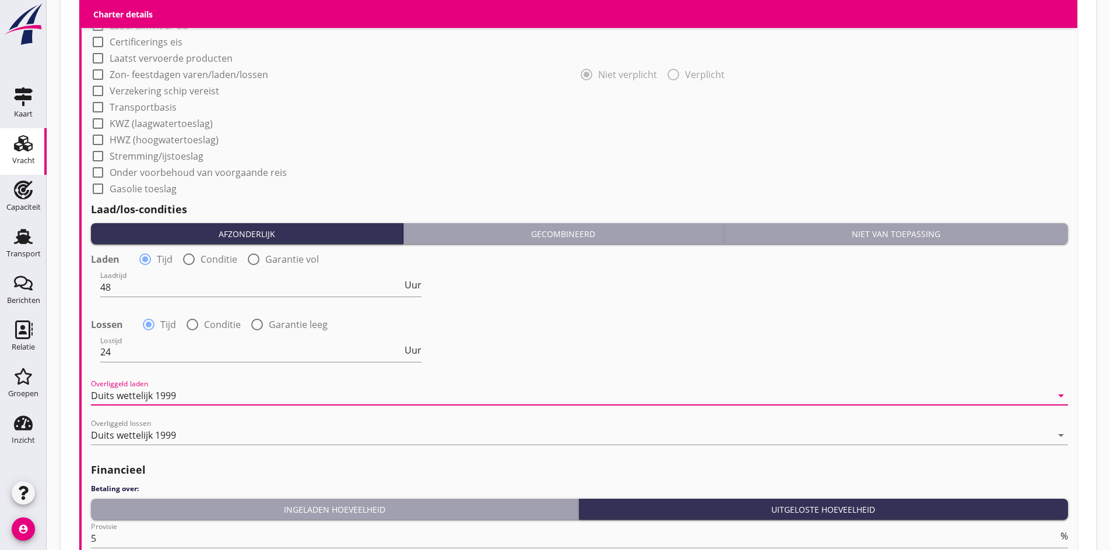
click at [158, 439] on div "Duits wettelijk 1999" at bounding box center [133, 435] width 85 height 10
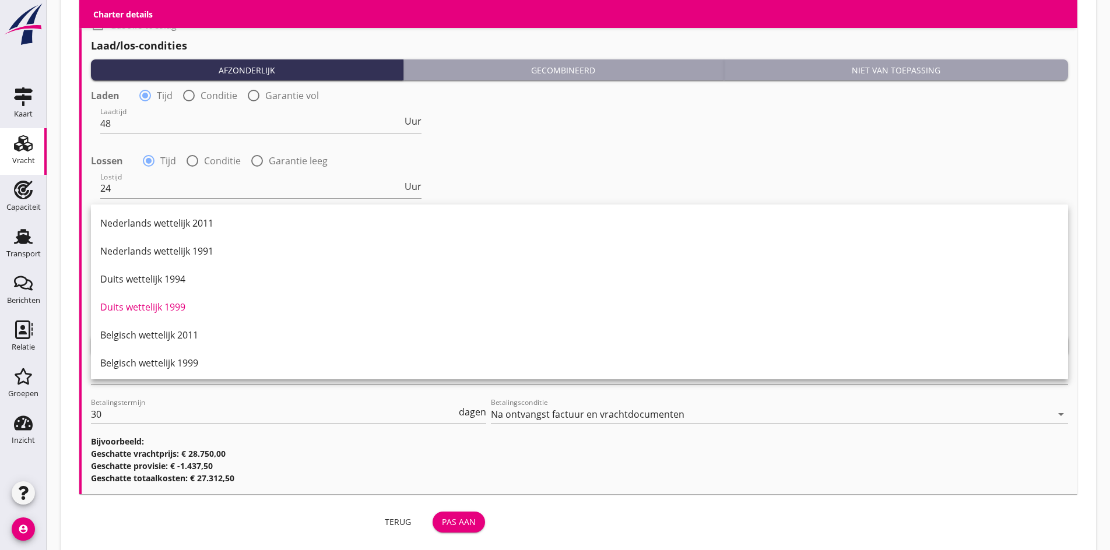
scroll to position [1179, 0]
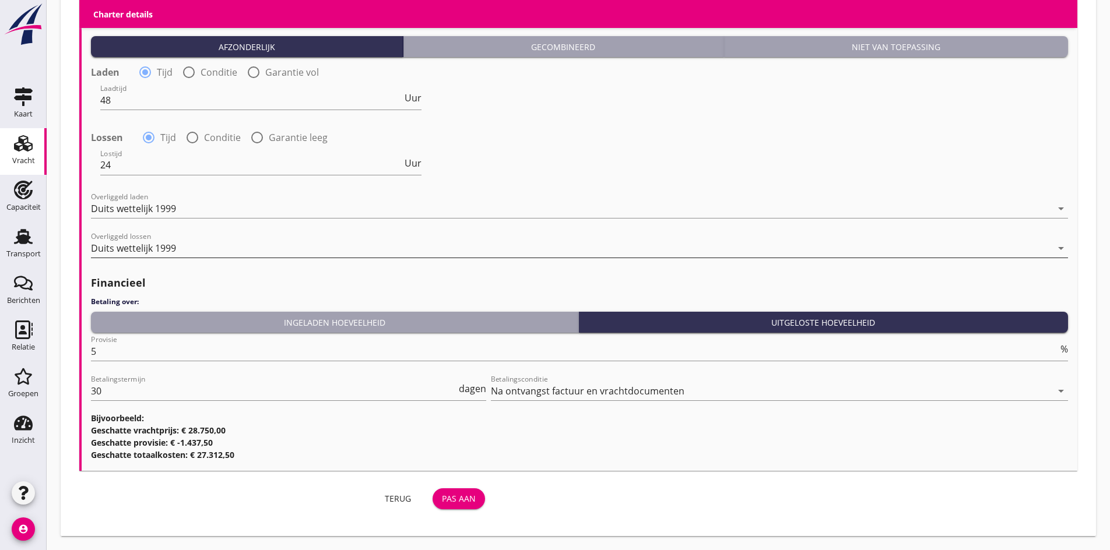
click at [121, 243] on div "Duits wettelijk 1999" at bounding box center [133, 248] width 85 height 10
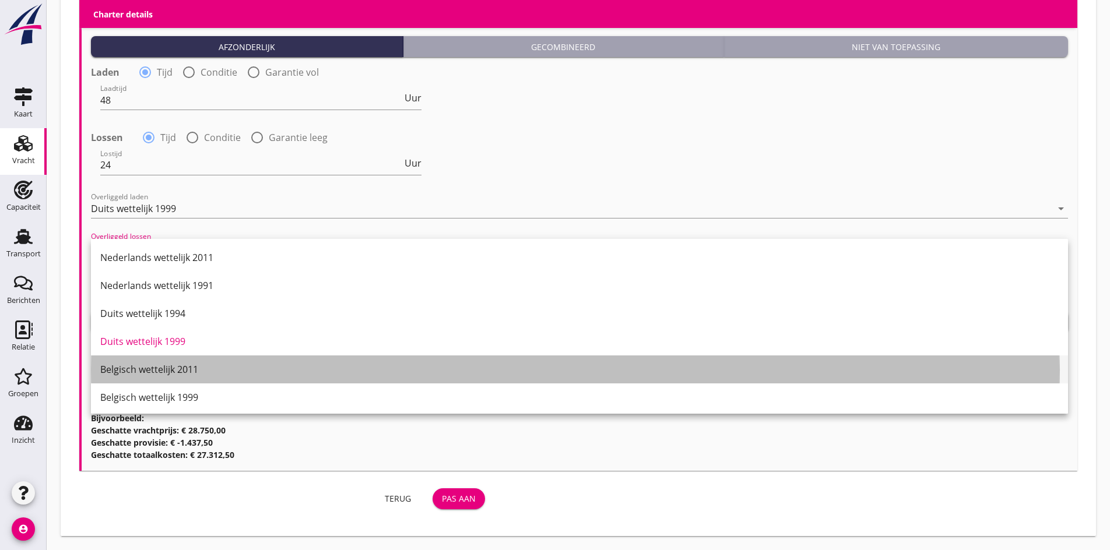
click at [134, 373] on div "Belgisch wettelijk 2011" at bounding box center [579, 370] width 959 height 14
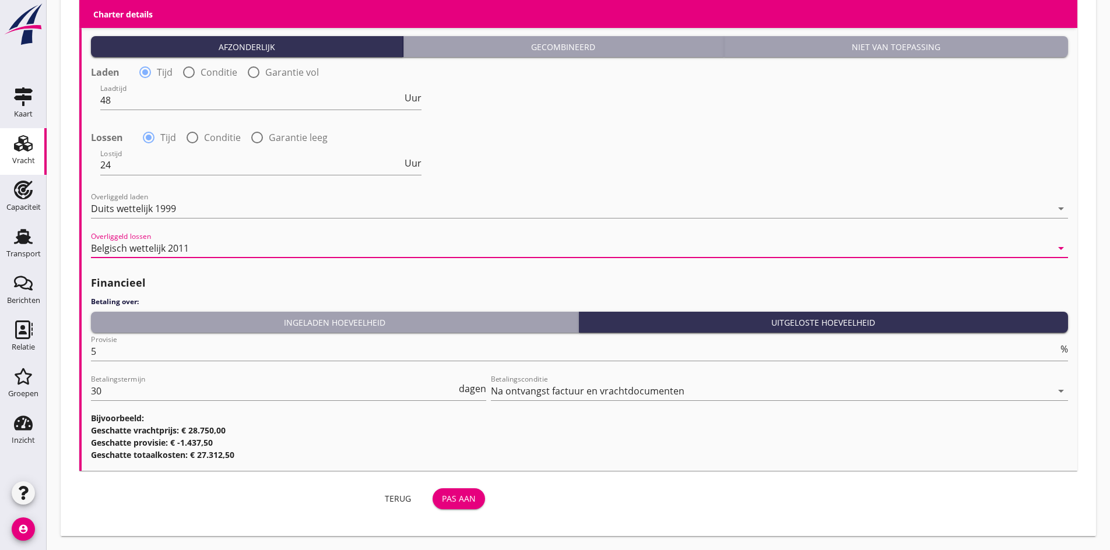
click at [464, 506] on button "Pas aan" at bounding box center [459, 499] width 52 height 21
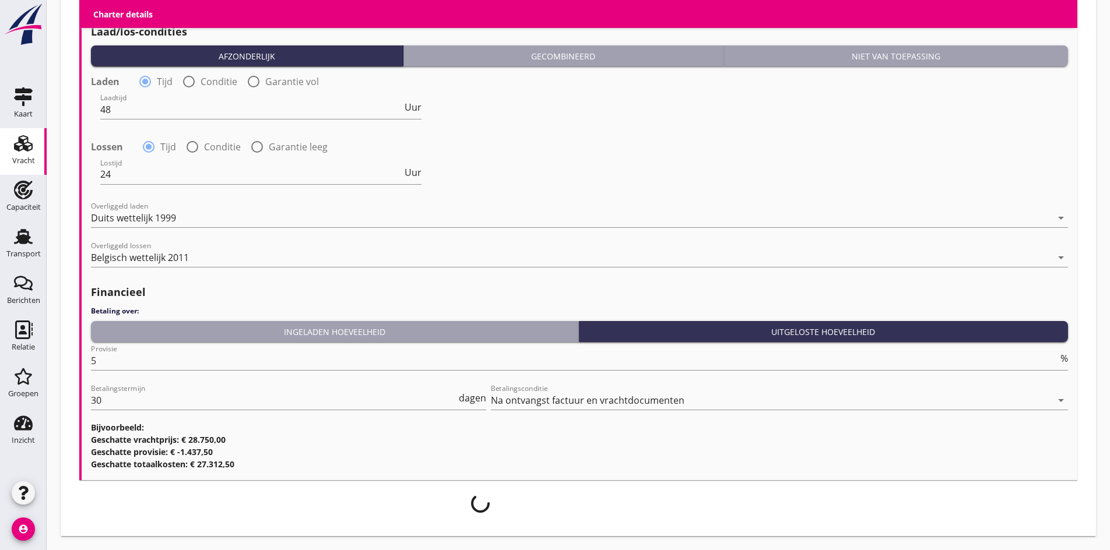
scroll to position [1169, 0]
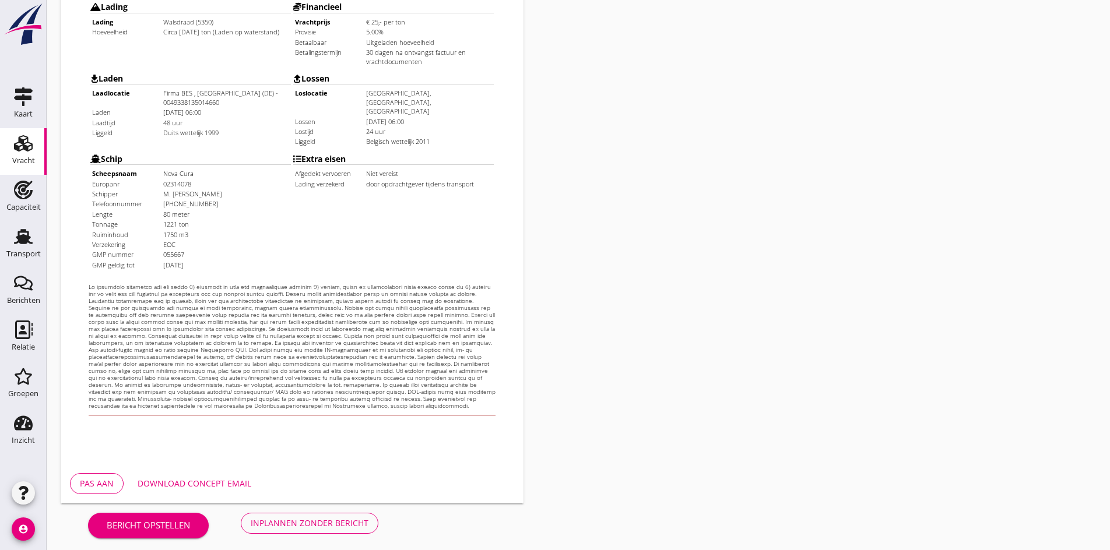
scroll to position [313, 0]
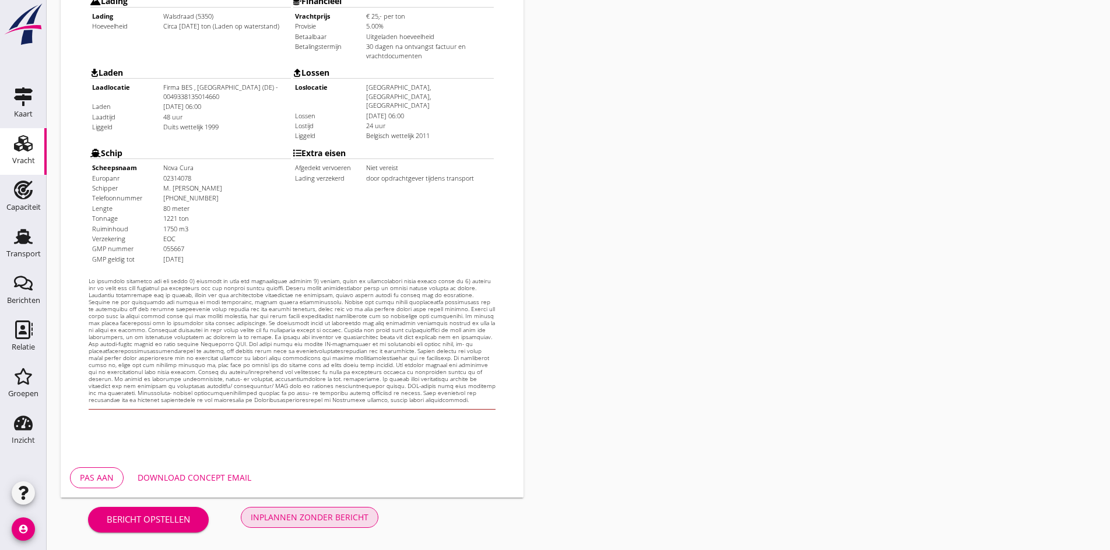
click at [307, 522] on div "Inplannen zonder bericht" at bounding box center [310, 517] width 118 height 12
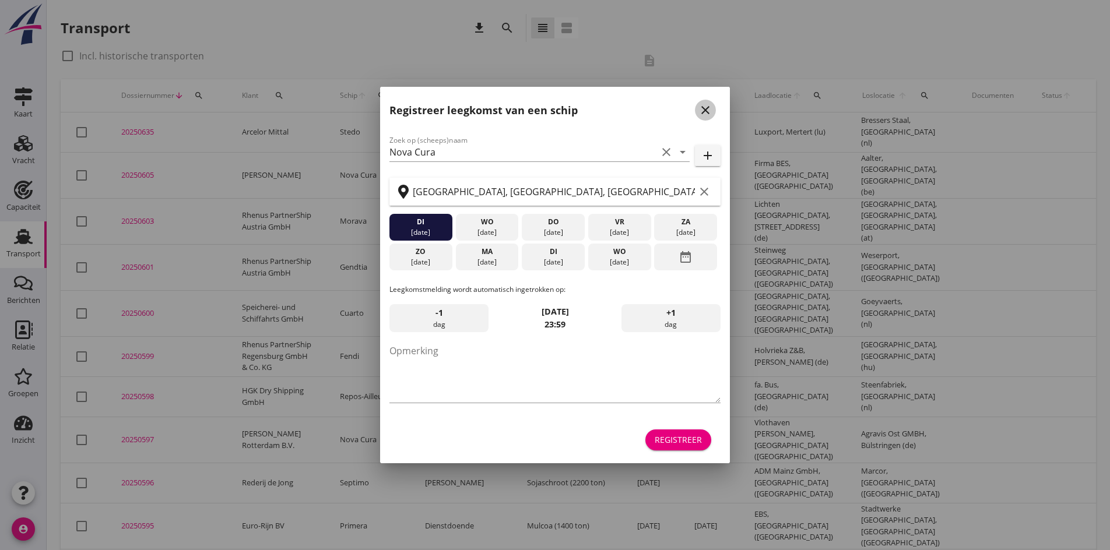
click at [704, 110] on icon "close" at bounding box center [706, 110] width 14 height 14
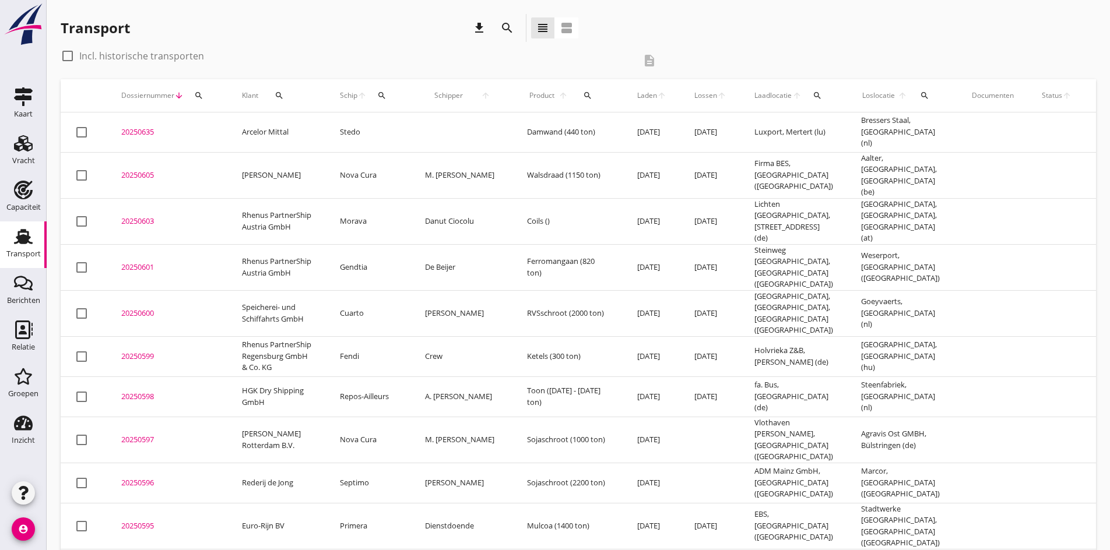
click at [149, 180] on td "20250605 upload_file Drop hier uw bestand om het aan het dossier toe te voegen" at bounding box center [167, 175] width 121 height 46
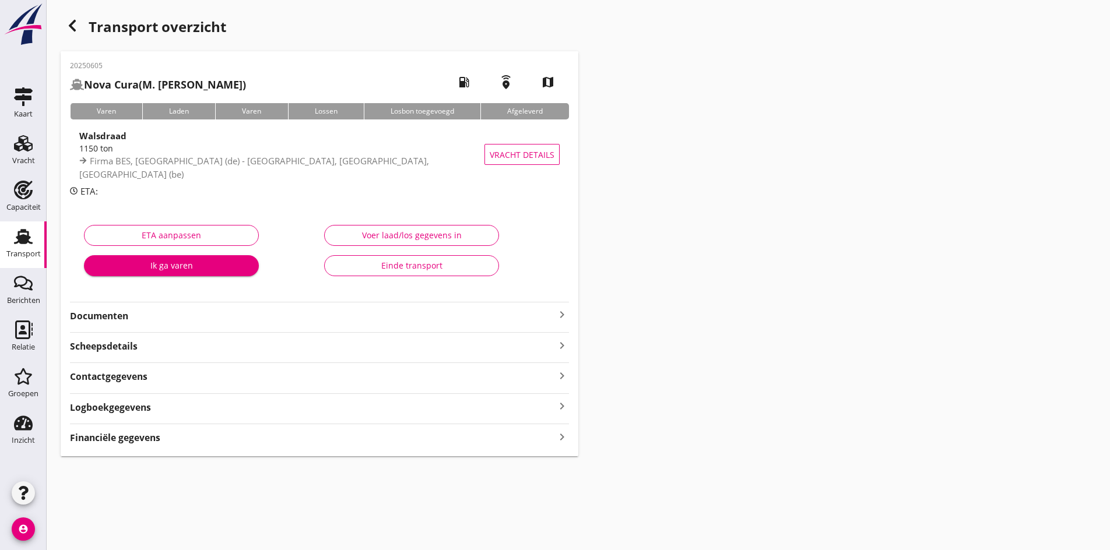
click at [549, 314] on strong "Documenten" at bounding box center [312, 316] width 485 height 13
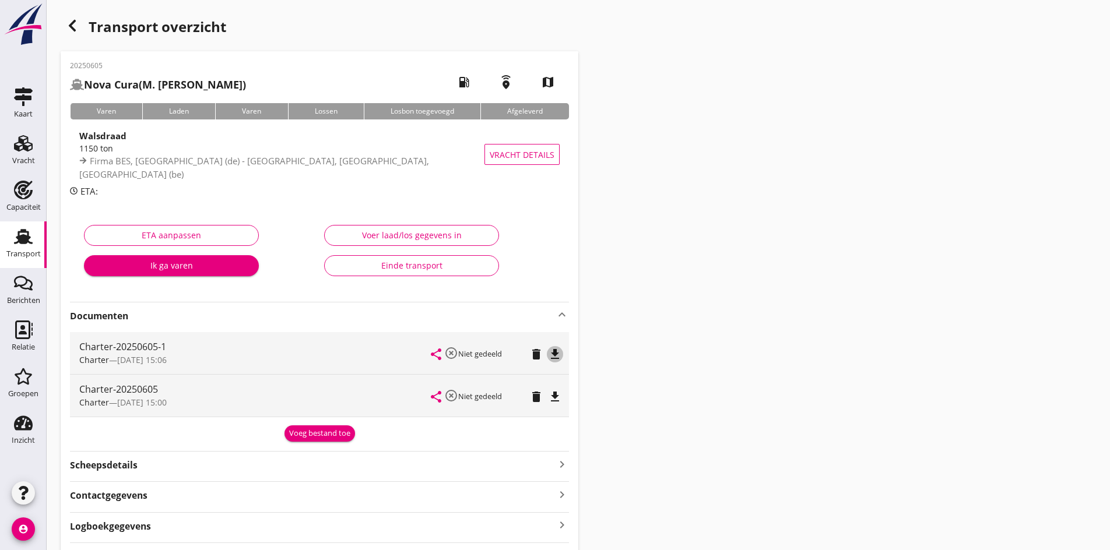
click at [563, 355] on div "file_download" at bounding box center [555, 355] width 16 height 14
